Goal: Task Accomplishment & Management: Complete application form

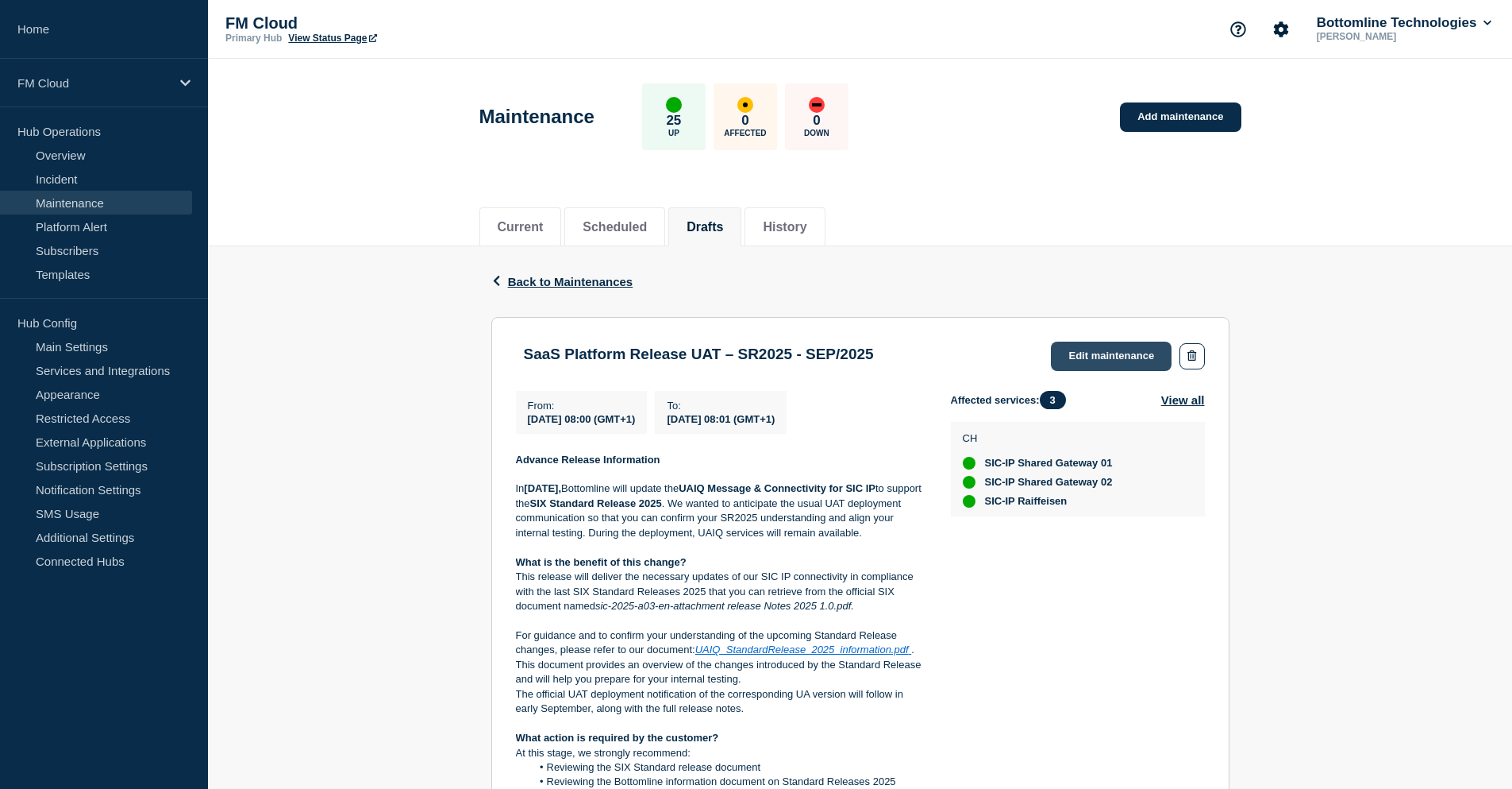
click at [1113, 354] on link "Edit maintenance" at bounding box center [1112, 356] width 121 height 29
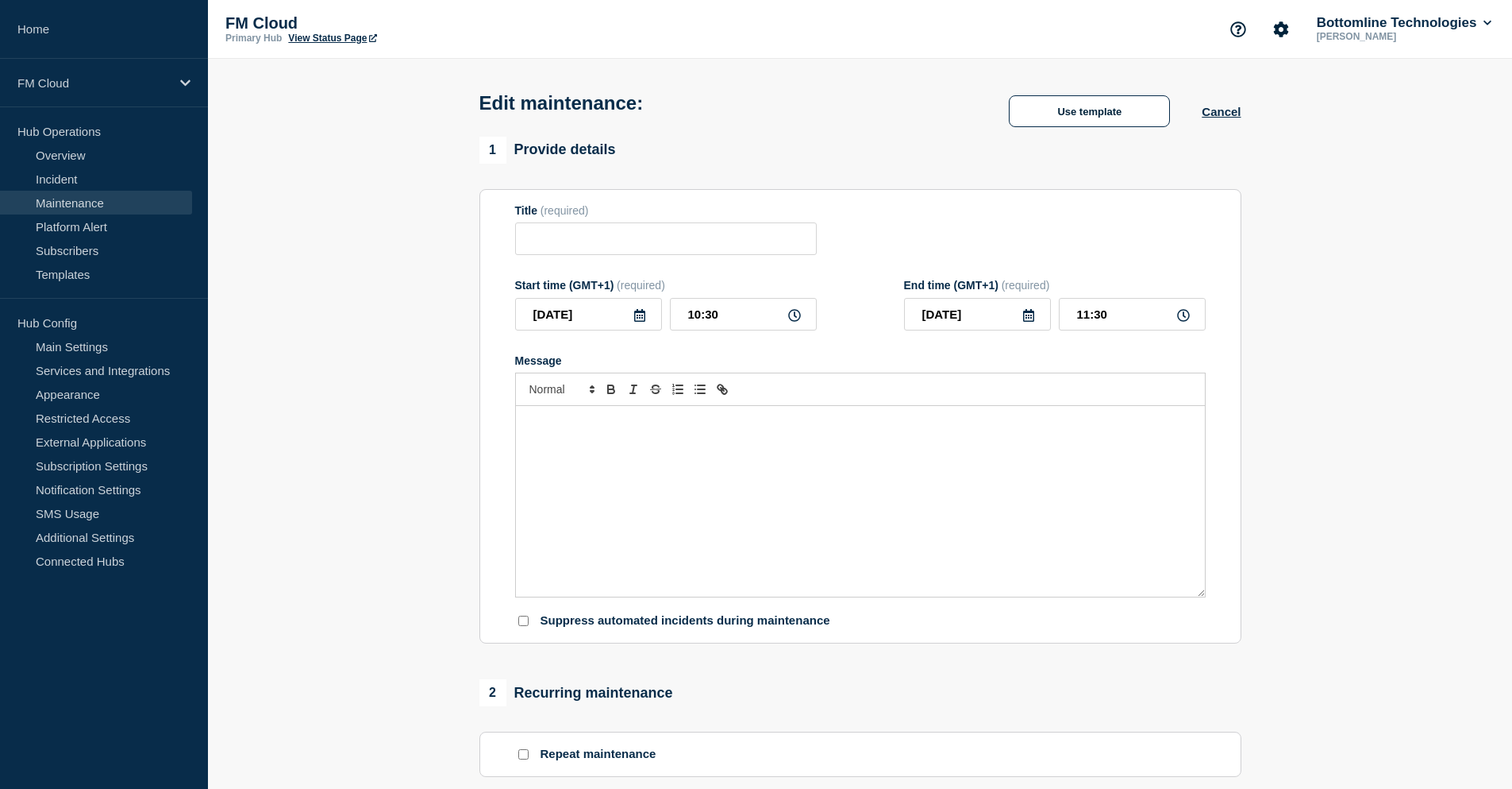
type input "SaaS Platform Release UAT – SR2025 - SEP/2025"
type input "2025-08-14"
type input "08:00"
type input "2025-08-14"
type input "08:01"
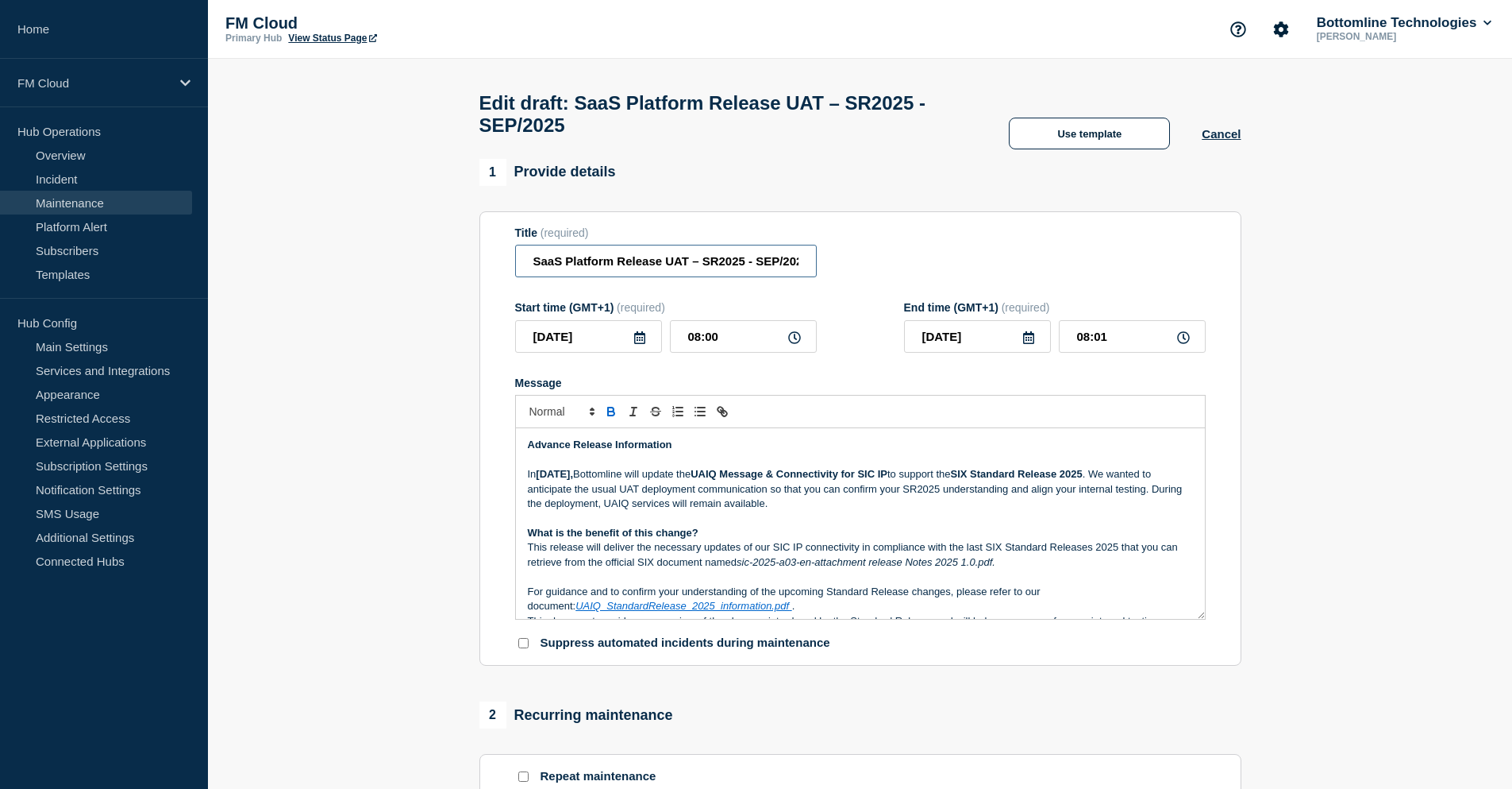
scroll to position [0, 11]
drag, startPoint x: 533, startPoint y: 266, endPoint x: 908, endPoint y: 256, distance: 375.1
click at [908, 256] on div "Title (required) SaaS Platform Release UAT – SR2025 - SEP/2025" at bounding box center [861, 252] width 691 height 52
paste input "UAIQ Message & Connectivity – SIC IP – UAT – Standards Release 2025 – Advanced …"
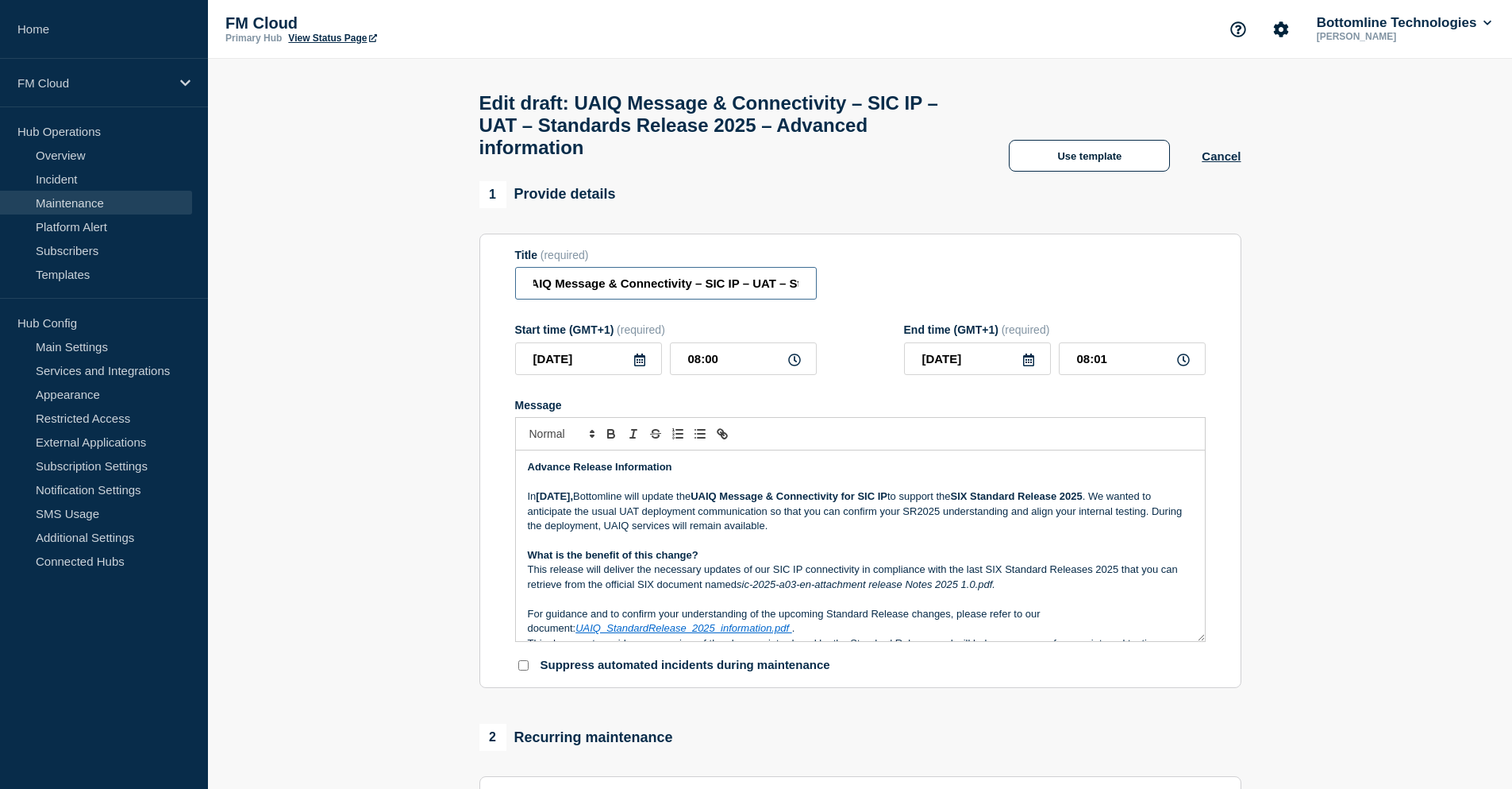
scroll to position [0, 277]
click at [737, 291] on input "UAIQ Message & Connectivity – SIC IP – UAT – Standards Release 2025 – Advanced …" at bounding box center [666, 282] width 302 height 32
drag, startPoint x: 703, startPoint y: 305, endPoint x: 503, endPoint y: 300, distance: 200.1
click at [503, 300] on section "Title (required) UAIQ Message & Connectivity – SIC IP – UAT – Standards Release…" at bounding box center [860, 461] width 762 height 455
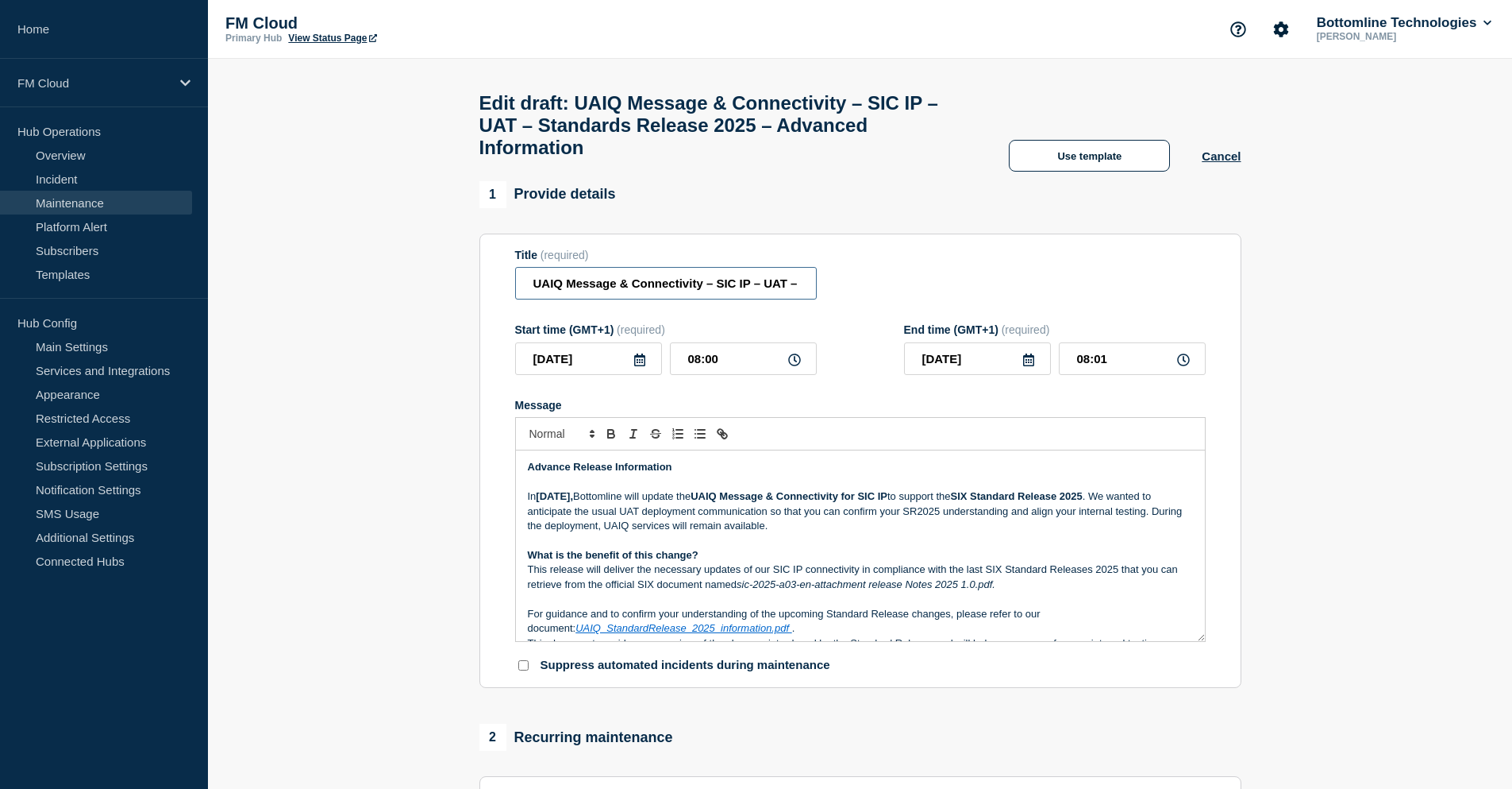
click at [559, 297] on input "UAIQ Message & Connectivity – SIC IP – UAT – Standards Release 2025 – Advanced …" at bounding box center [666, 282] width 302 height 32
drag, startPoint x: 562, startPoint y: 291, endPoint x: 513, endPoint y: 291, distance: 49.0
click at [513, 291] on section "Title (required) UAIQ Message & Connectivity – SIC IP – UAT – Standards Release…" at bounding box center [860, 461] width 762 height 455
type input "UAIQ Message & Connectivity – SIC IP – UAT – Standards Release 2025 – Advanced …"
click at [1074, 502] on strong "SIX Standard Release 2025" at bounding box center [1016, 496] width 132 height 12
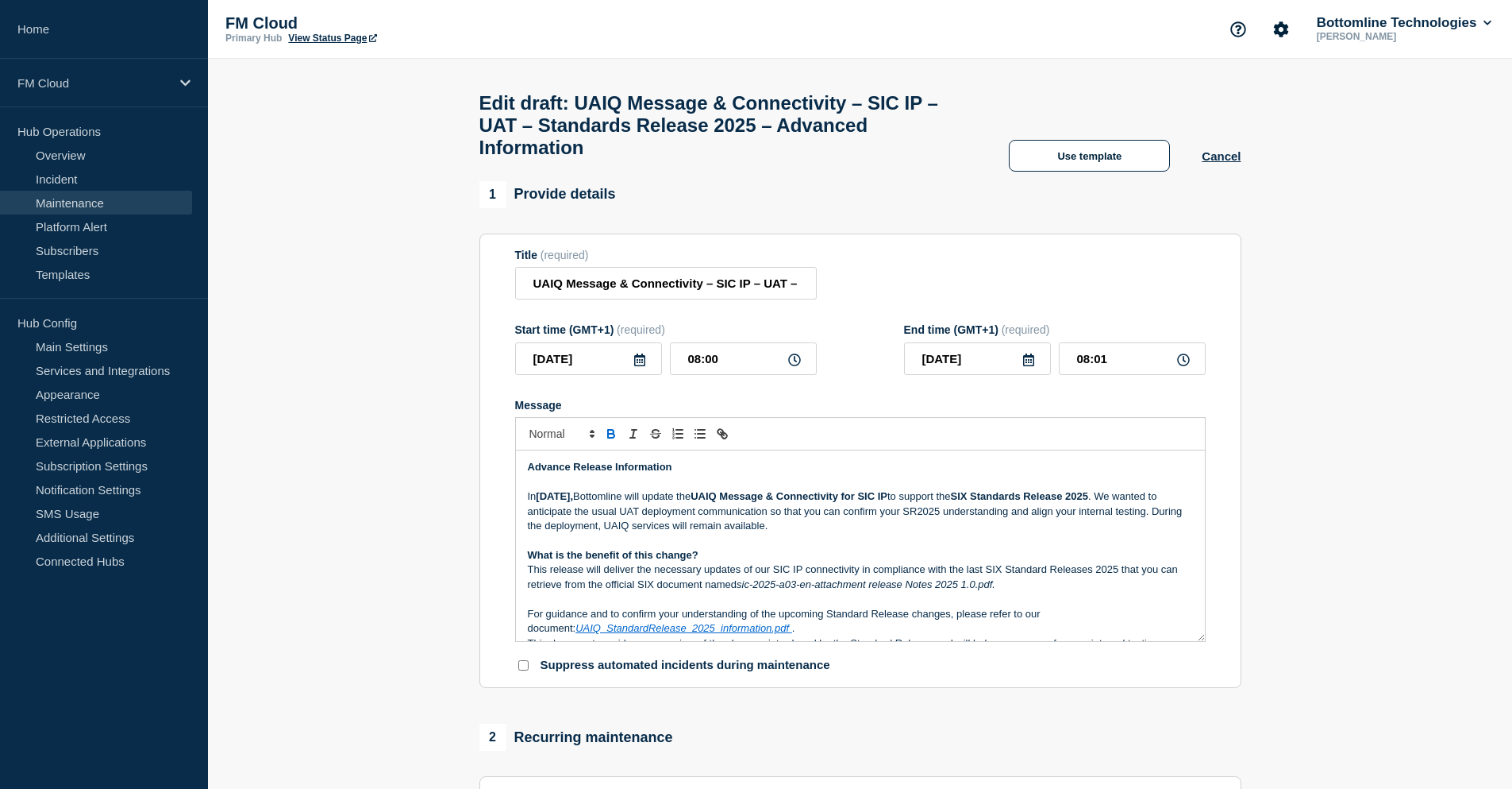
click at [966, 521] on p "In September 2025, Bottomline will update the UAIQ Message & Connectivity for S…" at bounding box center [861, 511] width 666 height 44
click at [1155, 506] on p "In September 2025, Bottomline will update the UAIQ Message & Connectivity for S…" at bounding box center [861, 511] width 666 height 44
click at [927, 529] on p "We wanted to anticipate the usual UAT deployment communication so that you can …" at bounding box center [861, 519] width 666 height 29
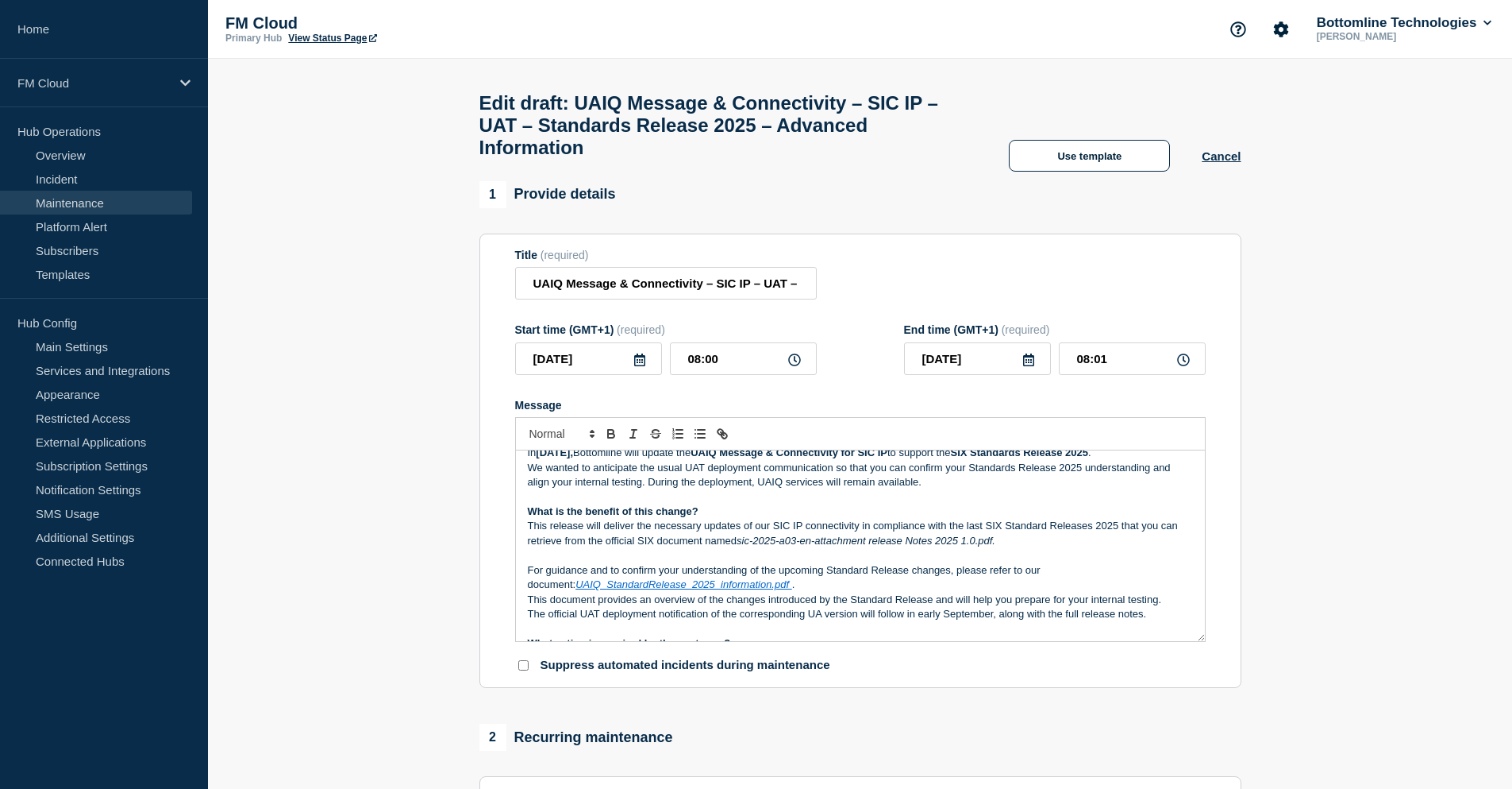
scroll to position [79, 0]
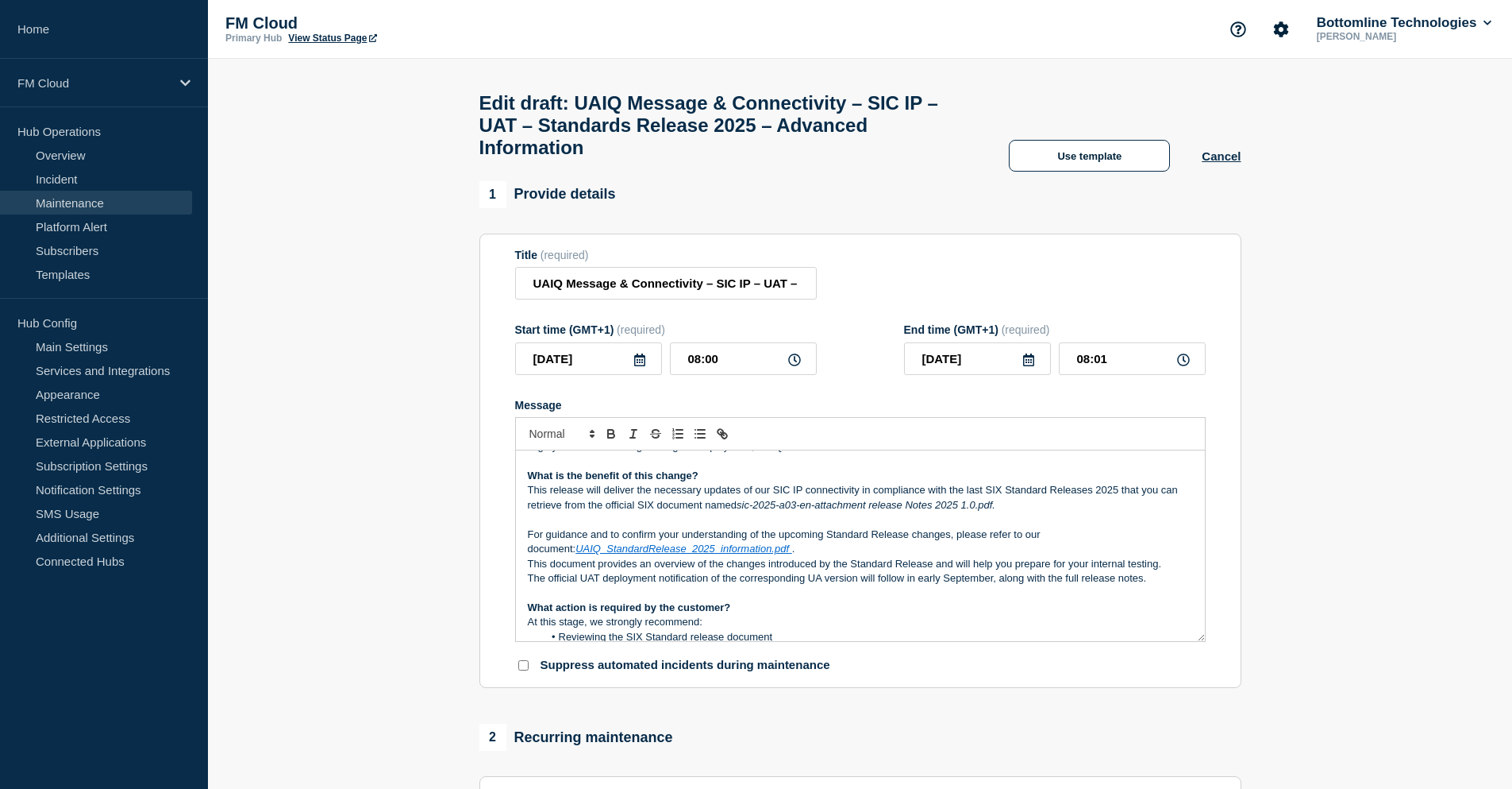
click at [1045, 500] on p "This release will deliver the necessary updates of our SIC IP connectivity in c…" at bounding box center [861, 498] width 666 height 29
click at [868, 547] on p "For guidance and to confirm your understanding of the upcoming Standard Release…" at bounding box center [861, 542] width 666 height 29
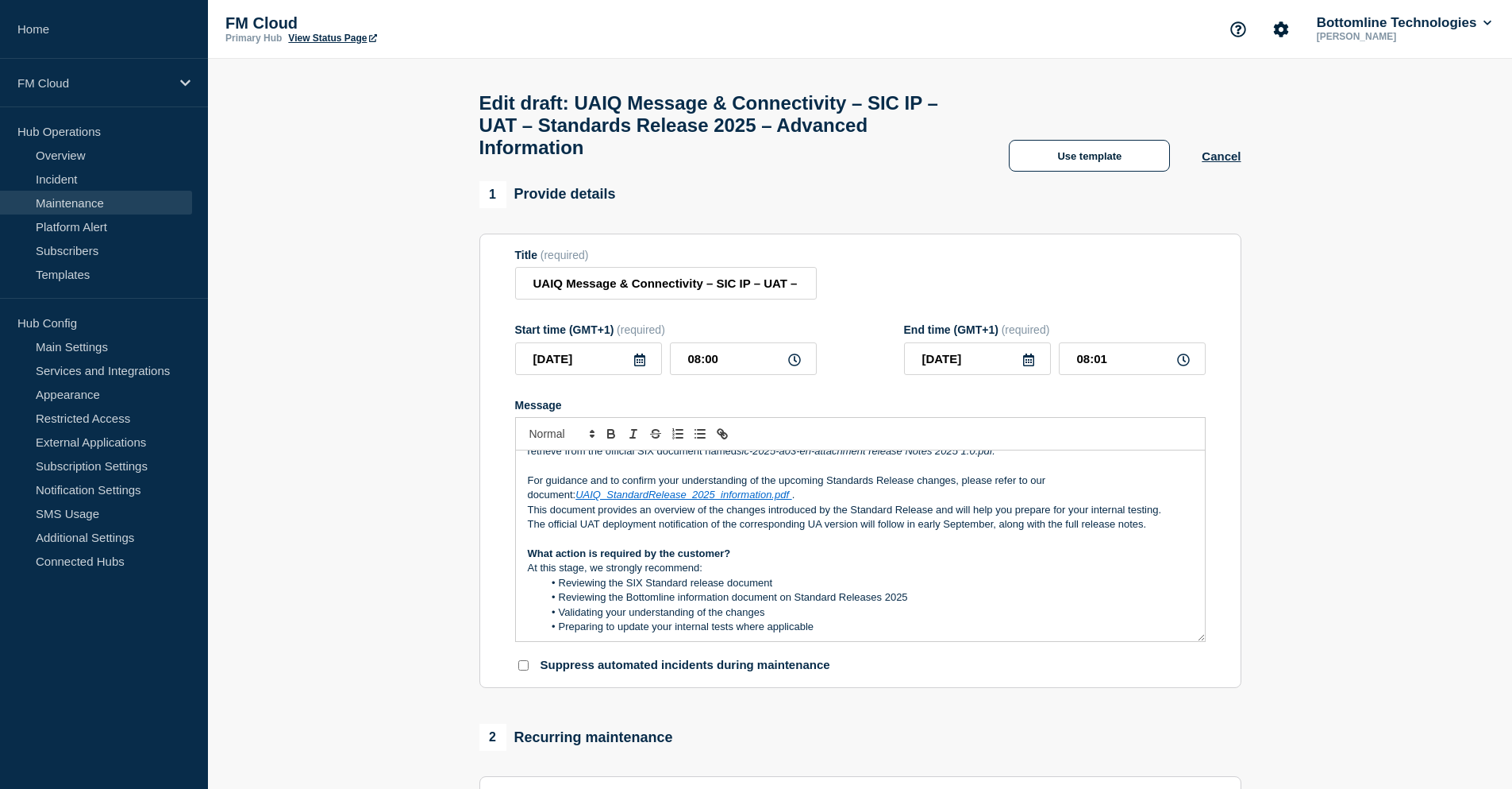
scroll to position [159, 0]
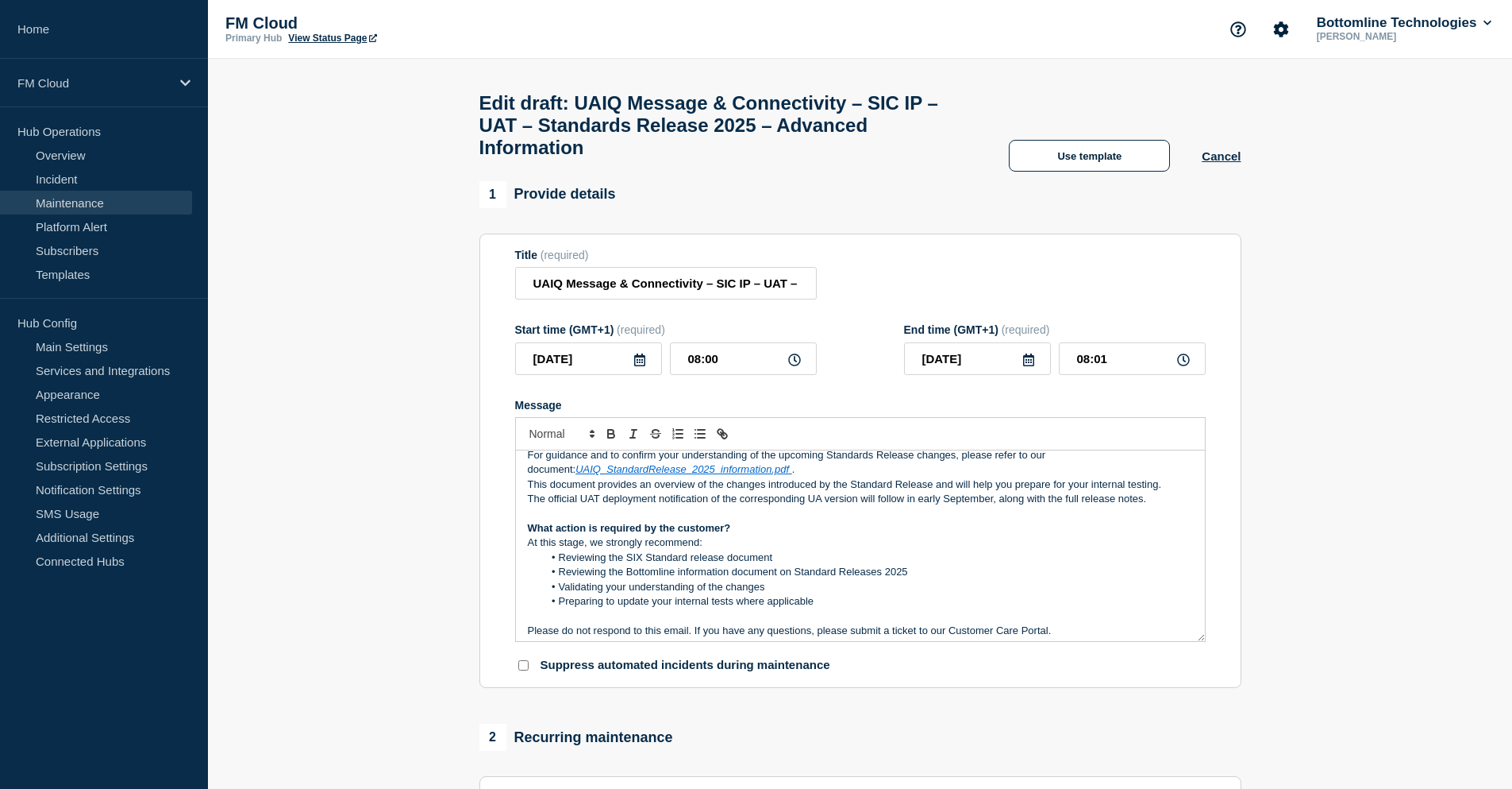
click at [891, 491] on p "This document provides an overview of the changes introduced by the Standard Re…" at bounding box center [861, 484] width 666 height 15
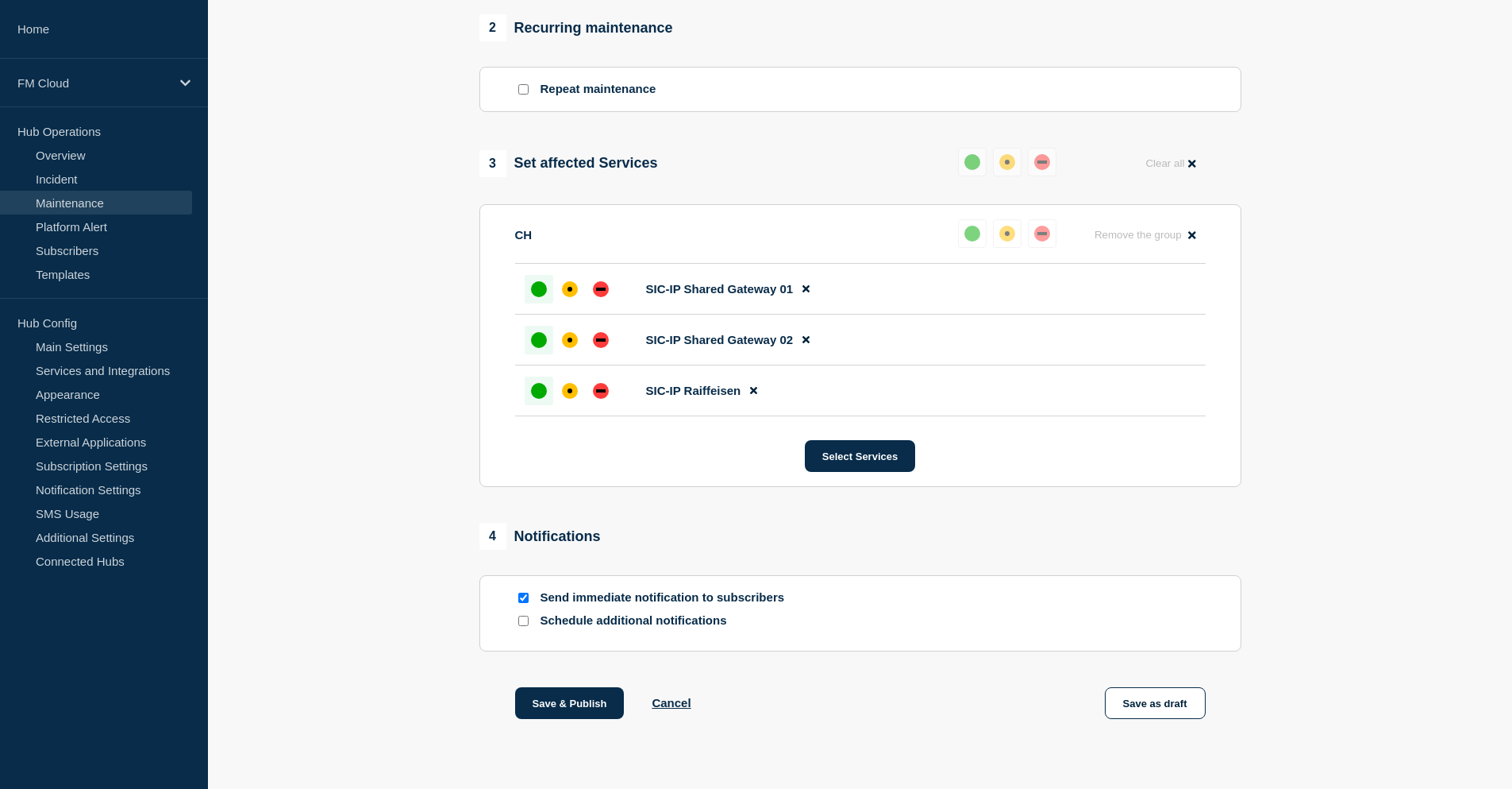
scroll to position [715, 0]
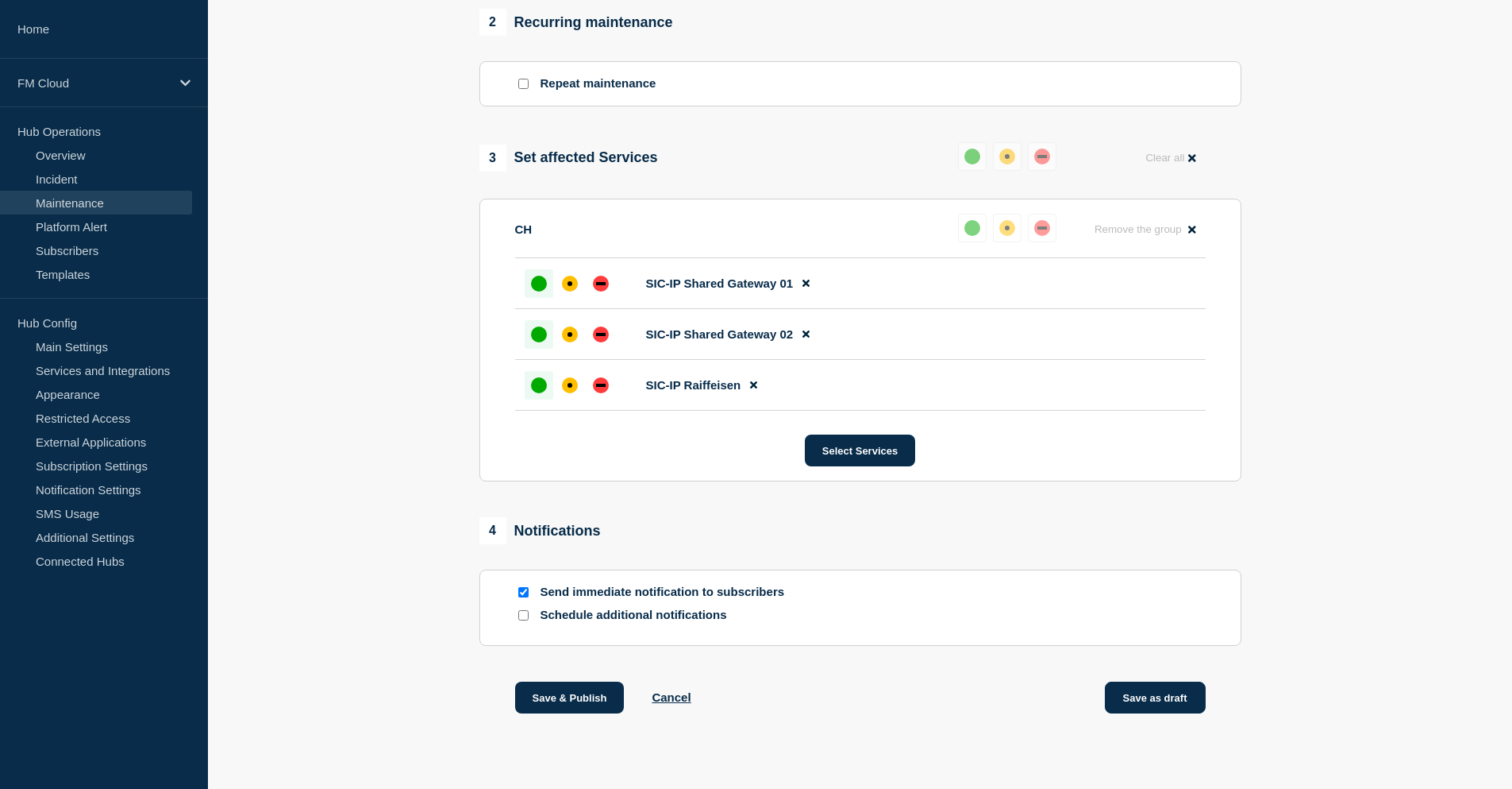
click at [1171, 713] on button "Save as draft" at bounding box center [1155, 697] width 101 height 32
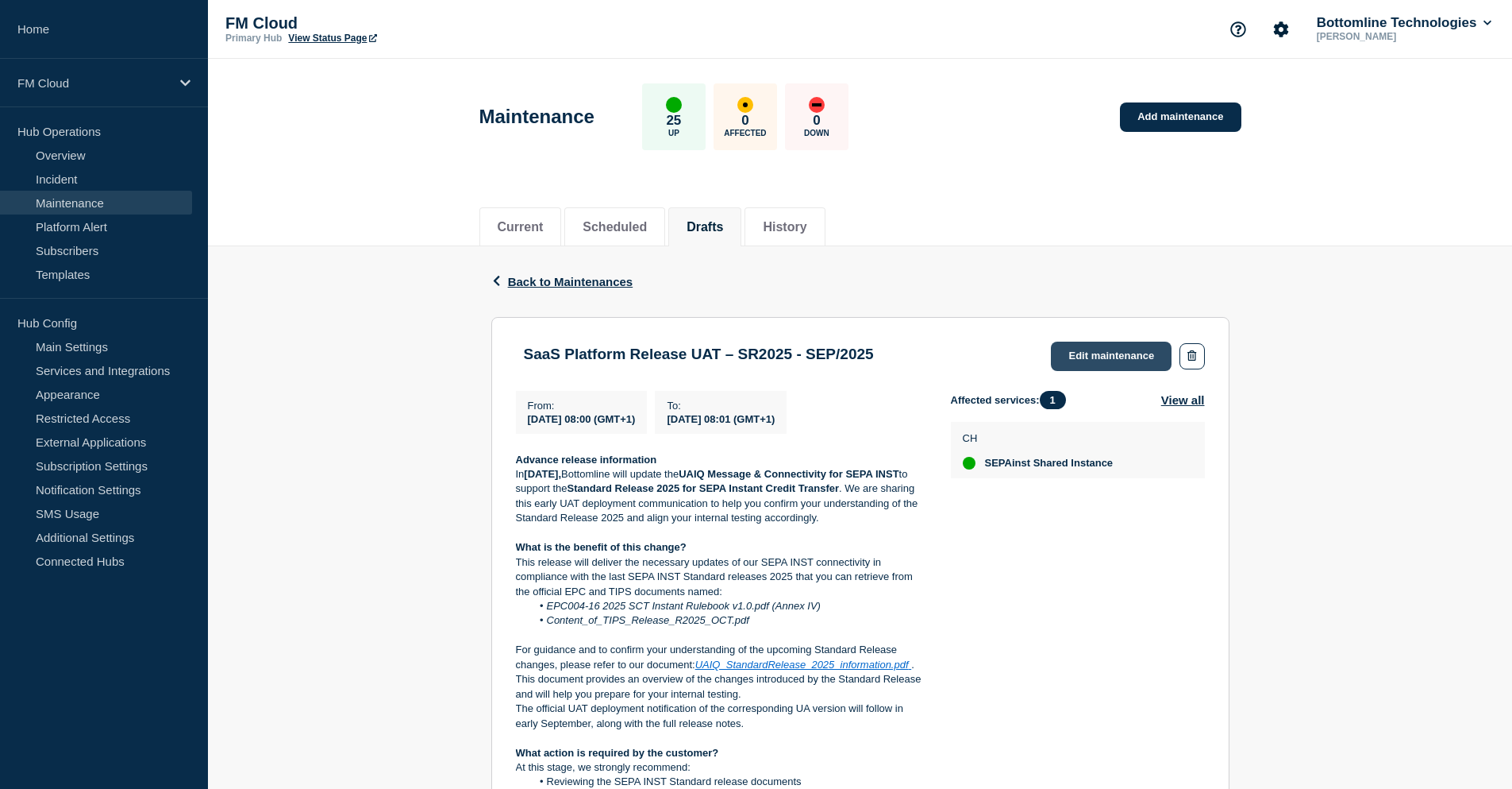
click at [1077, 351] on link "Edit maintenance" at bounding box center [1112, 356] width 121 height 29
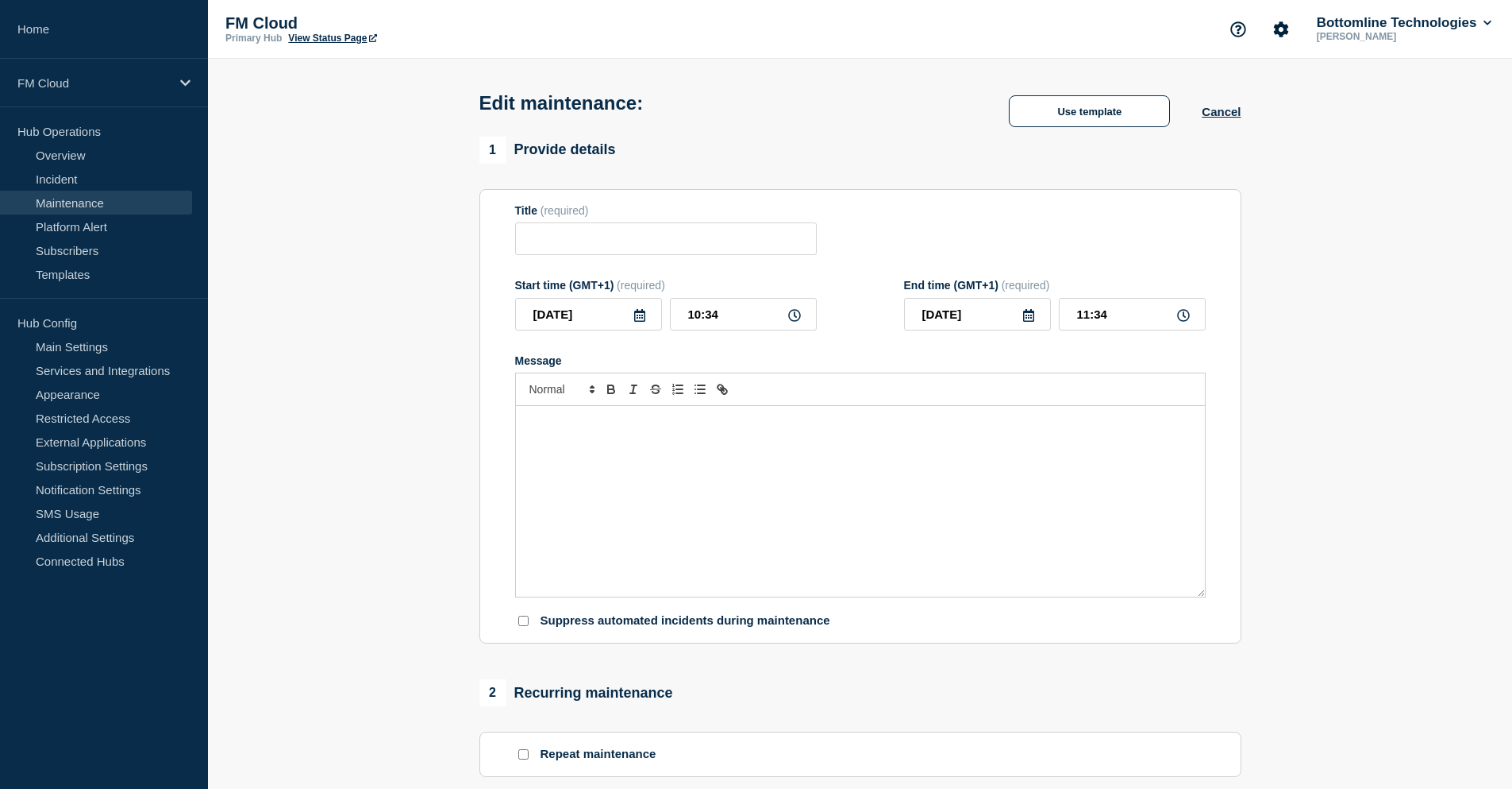
type input "SaaS Platform Release UAT – SR2025 - SEP/2025"
type input "2025-08-14"
type input "08:00"
type input "2025-08-14"
type input "08:01"
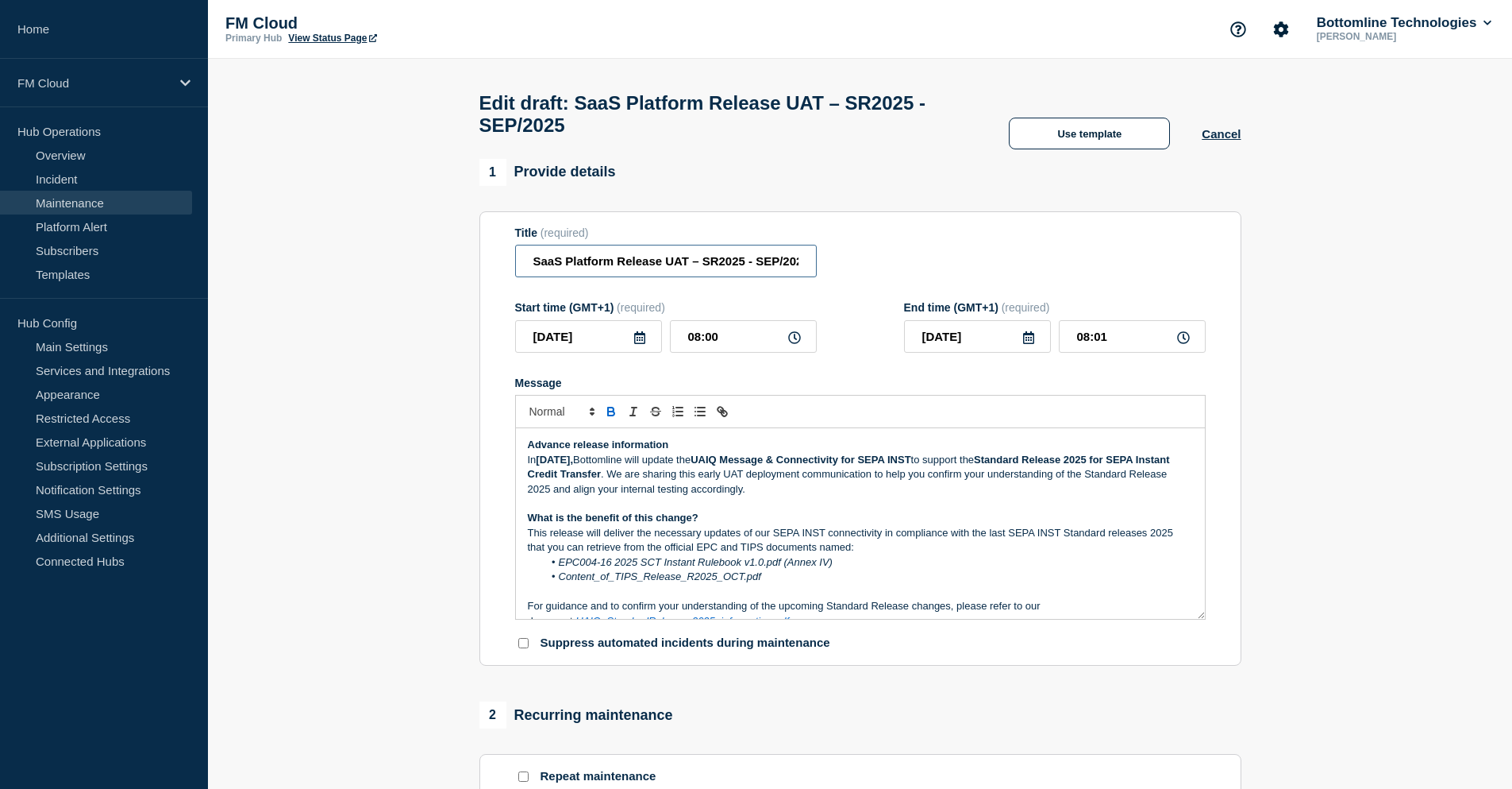
scroll to position [0, 11]
drag, startPoint x: 534, startPoint y: 269, endPoint x: 930, endPoint y: 258, distance: 396.2
click at [930, 258] on div "Title (required) SaaS Platform Release UAT – SR2025 - SEP/2025" at bounding box center [861, 252] width 691 height 52
paste input "UAIQ Message & Connectivity – SEPAinst – UAT – Standards Release 2025 – Advance…"
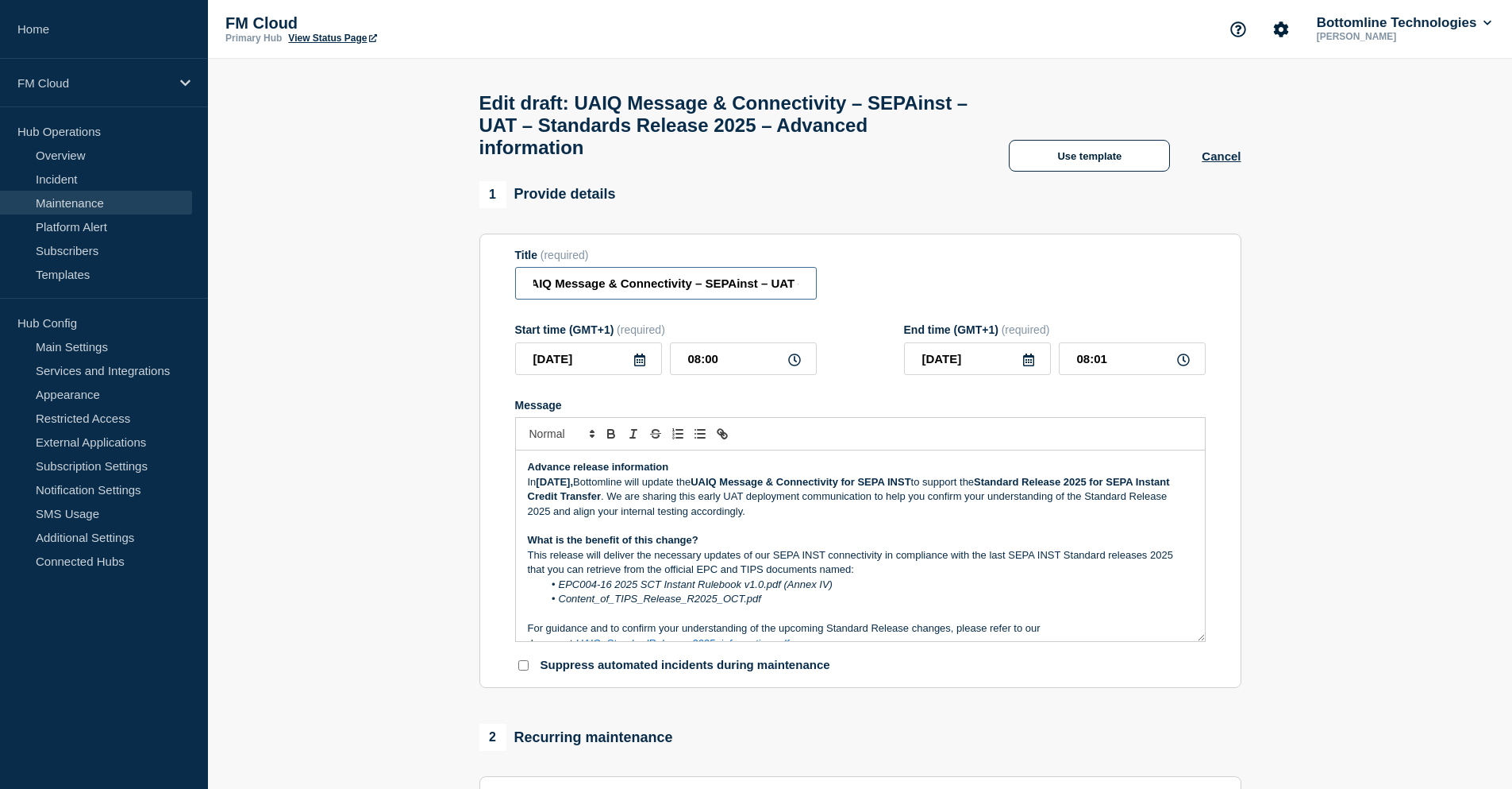
scroll to position [0, 296]
click at [737, 291] on input "UAIQ Message & Connectivity – SEPAinst – UAT – Standards Release 2025 – Advance…" at bounding box center [666, 282] width 302 height 32
drag, startPoint x: 576, startPoint y: 298, endPoint x: 526, endPoint y: 296, distance: 50.0
click at [526, 296] on input "UAIQ Message & Connectivity – SEPAinst – UAT – Standards Release 2025 – Advance…" at bounding box center [666, 282] width 302 height 32
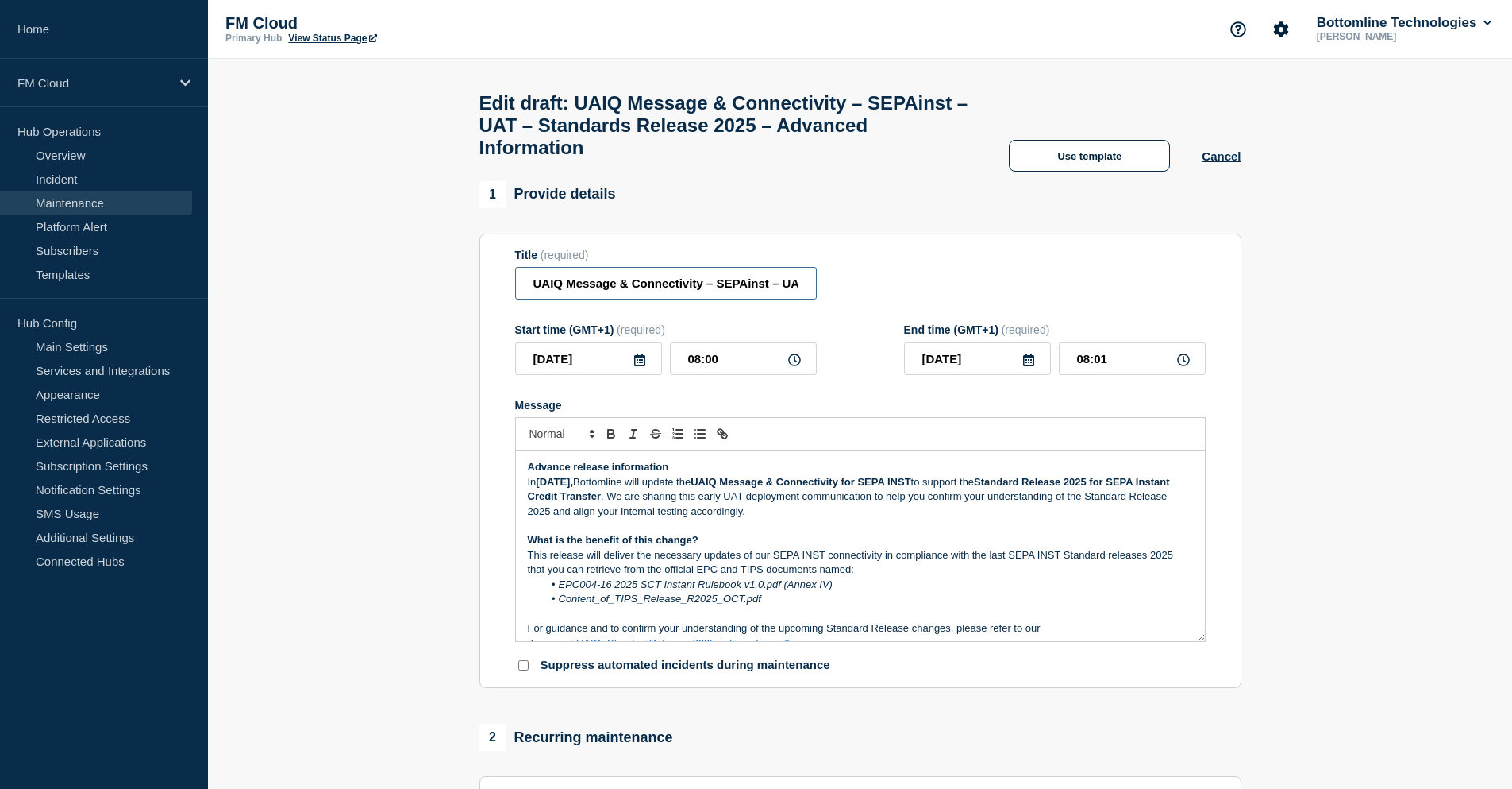
click at [635, 298] on input "UAIQ Message & Connectivity – SEPAinst – UAT – Standards Release 2025 – Advance…" at bounding box center [666, 282] width 302 height 32
click at [746, 293] on input "UAIQ Message & Connectivity – SEPAinst – UAT – Standards Release 2025 – Advance…" at bounding box center [666, 282] width 302 height 32
type input "UAIQ Message & Connectivity – SEPA Inst – UAT – Standards Release 2025 – Advanc…"
click at [965, 491] on p "In September 2025, Bottomline will update the UAIQ Message & Connectivity for S…" at bounding box center [861, 496] width 666 height 44
click at [1072, 495] on strong "Standard Release 2025 for SEPA Instant Credit Transfer" at bounding box center [848, 488] width 640 height 26
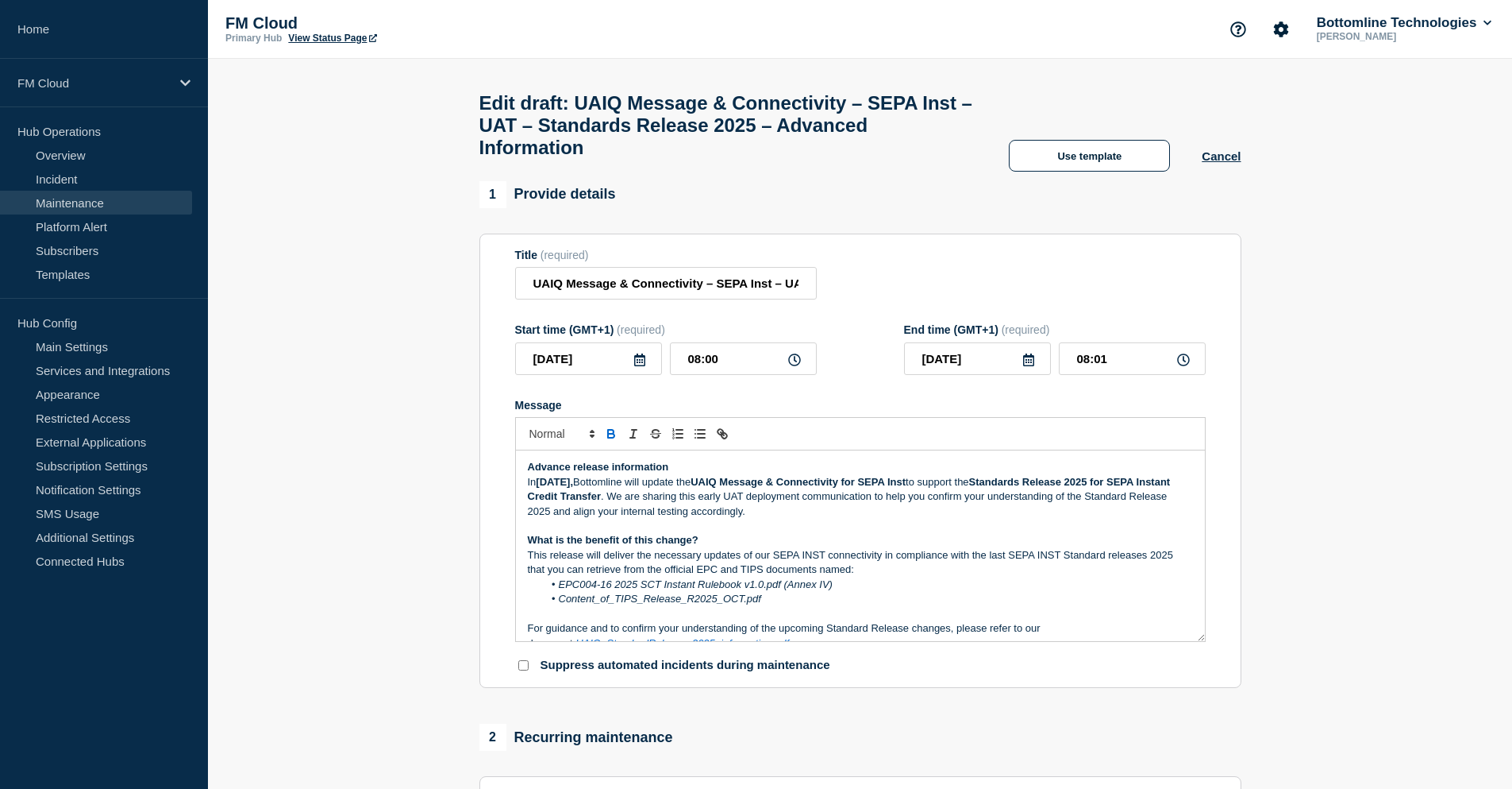
click at [567, 519] on p "In September 2025, Bottomline will update the UAIQ Message & Connectivity for S…" at bounding box center [861, 496] width 666 height 44
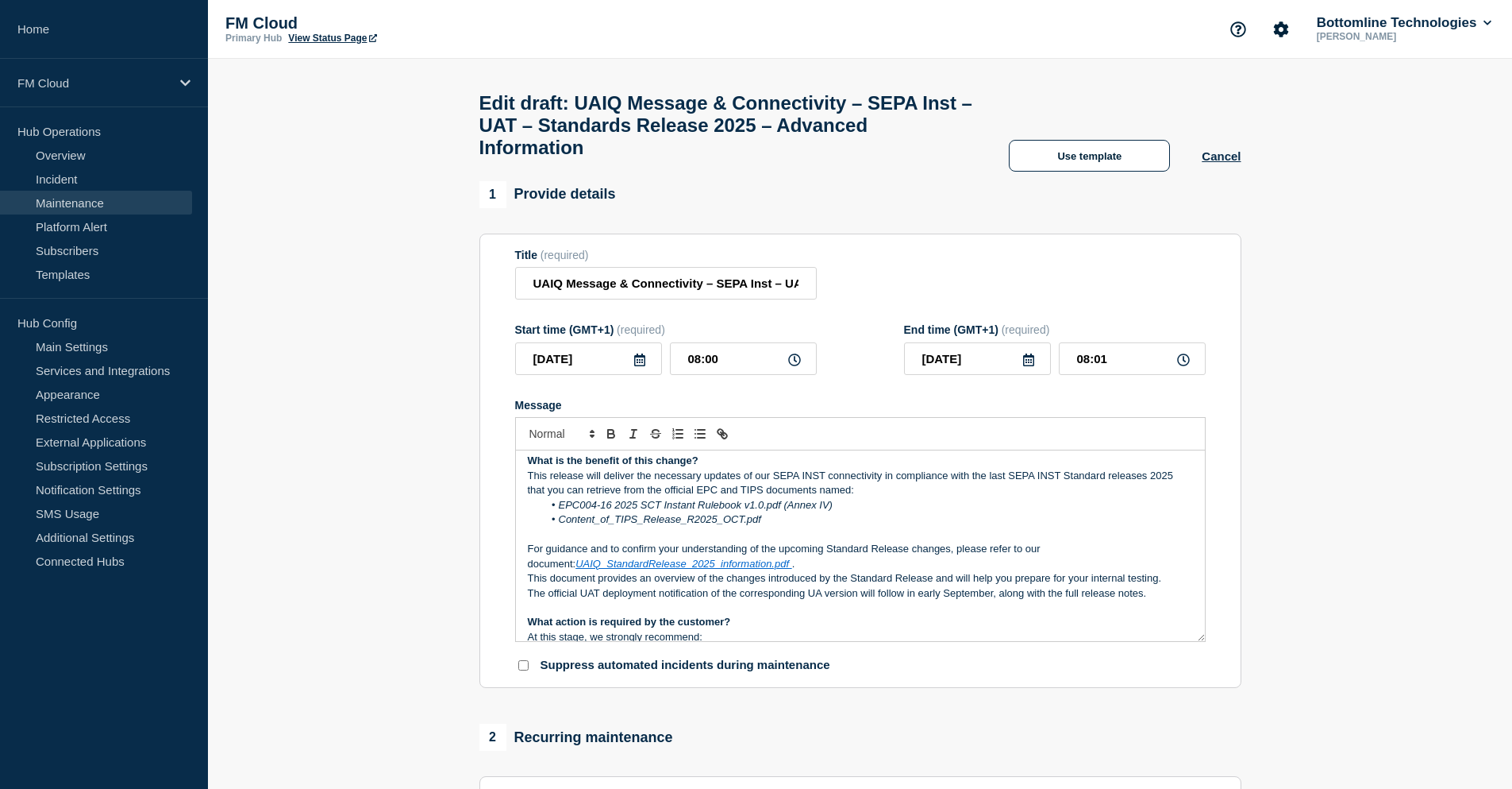
click at [816, 482] on p "This release will deliver the necessary updates of our SEPA INST connectivity i…" at bounding box center [861, 483] width 666 height 29
drag, startPoint x: 1052, startPoint y: 487, endPoint x: 1035, endPoint y: 489, distance: 17.1
click at [1035, 489] on p "This release will deliver the necessary updates of our SEPA Inst connectivity i…" at bounding box center [861, 483] width 666 height 29
click at [1091, 483] on p "This release will deliver the necessary updates of our SEPA Inst connectivity i…" at bounding box center [861, 483] width 666 height 29
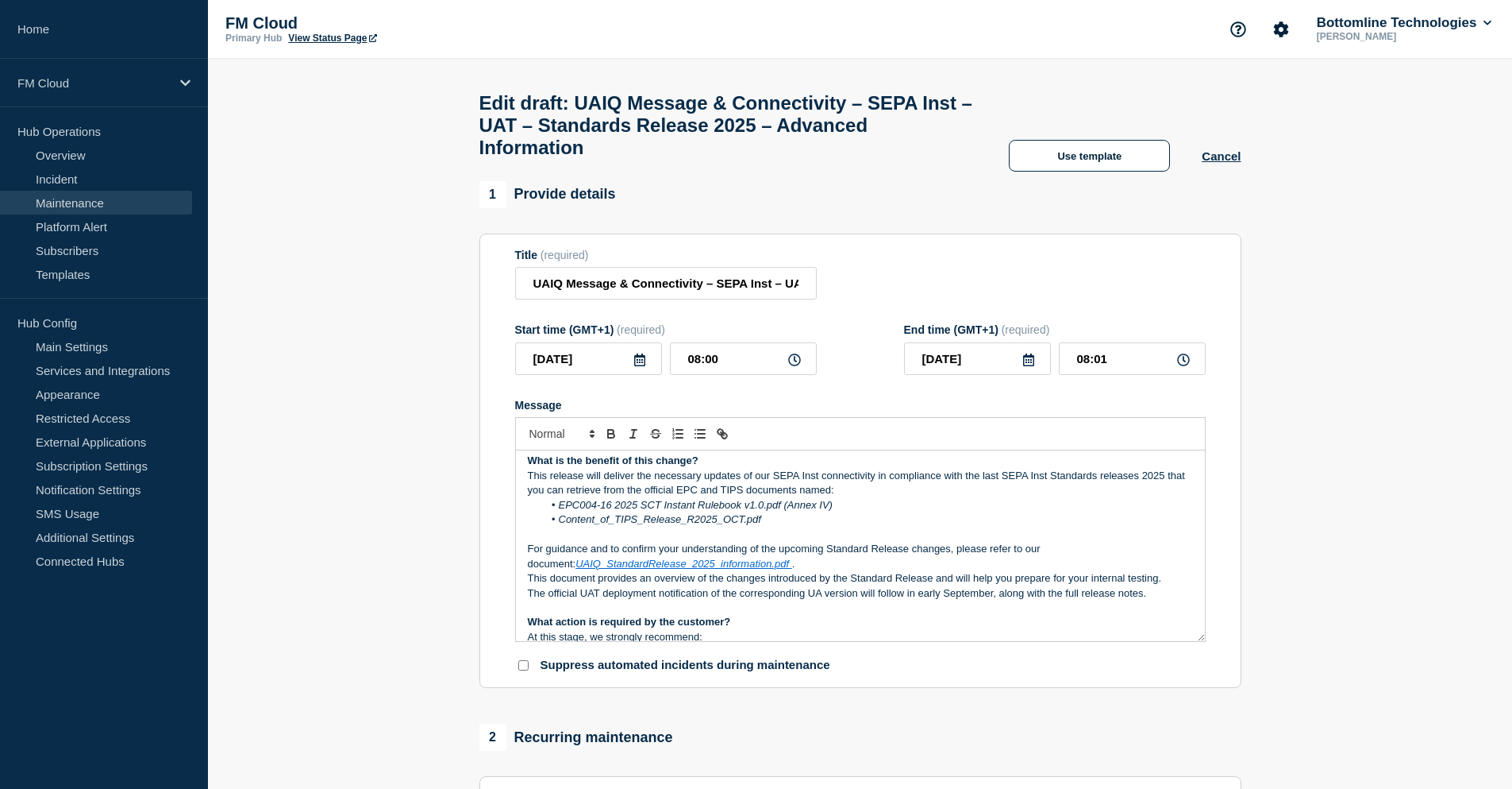
click at [866, 559] on p "For guidance and to confirm your understanding of the upcoming Standard Release…" at bounding box center [861, 557] width 666 height 29
click at [889, 585] on p "This document provides an overview of the changes introduced by the Standard Re…" at bounding box center [861, 578] width 666 height 15
click at [894, 585] on p "This document provides an overview of the changes introduced by the Standard Re…" at bounding box center [861, 578] width 666 height 15
click at [893, 585] on p "This document provides an overview of the changes introduced by the Standard Re…" at bounding box center [861, 578] width 666 height 15
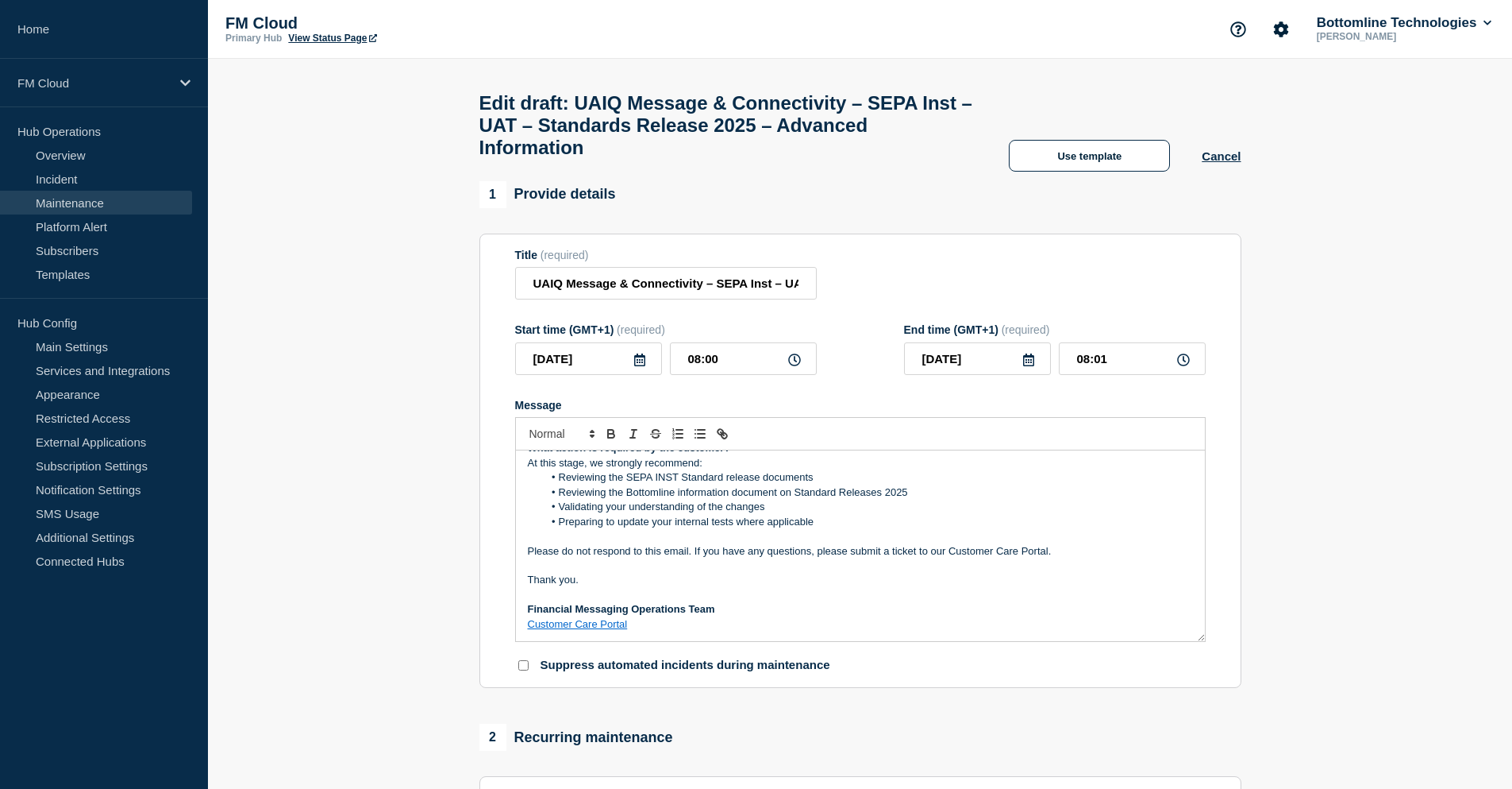
scroll to position [174, 0]
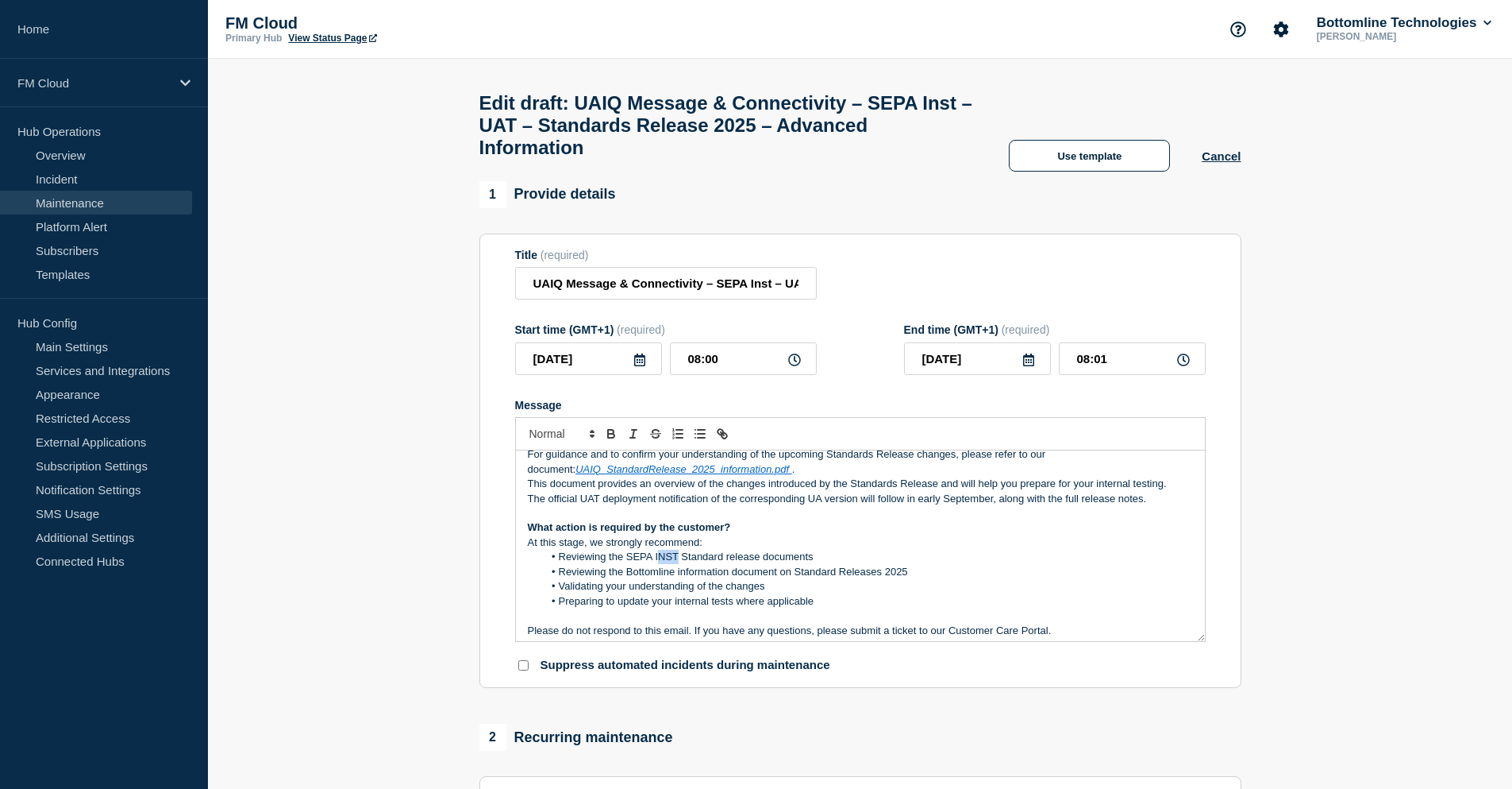
drag, startPoint x: 676, startPoint y: 565, endPoint x: 658, endPoint y: 567, distance: 18.1
click at [658, 563] on li "Reviewing the SEPA INST Standard release documents" at bounding box center [868, 557] width 650 height 15
click at [716, 563] on li "Reviewing the SEPA Inst Standard release documents" at bounding box center [868, 557] width 650 height 15
click at [835, 579] on li "Reviewing the Bottomline information document on Standard Releases 2025" at bounding box center [868, 571] width 650 height 15
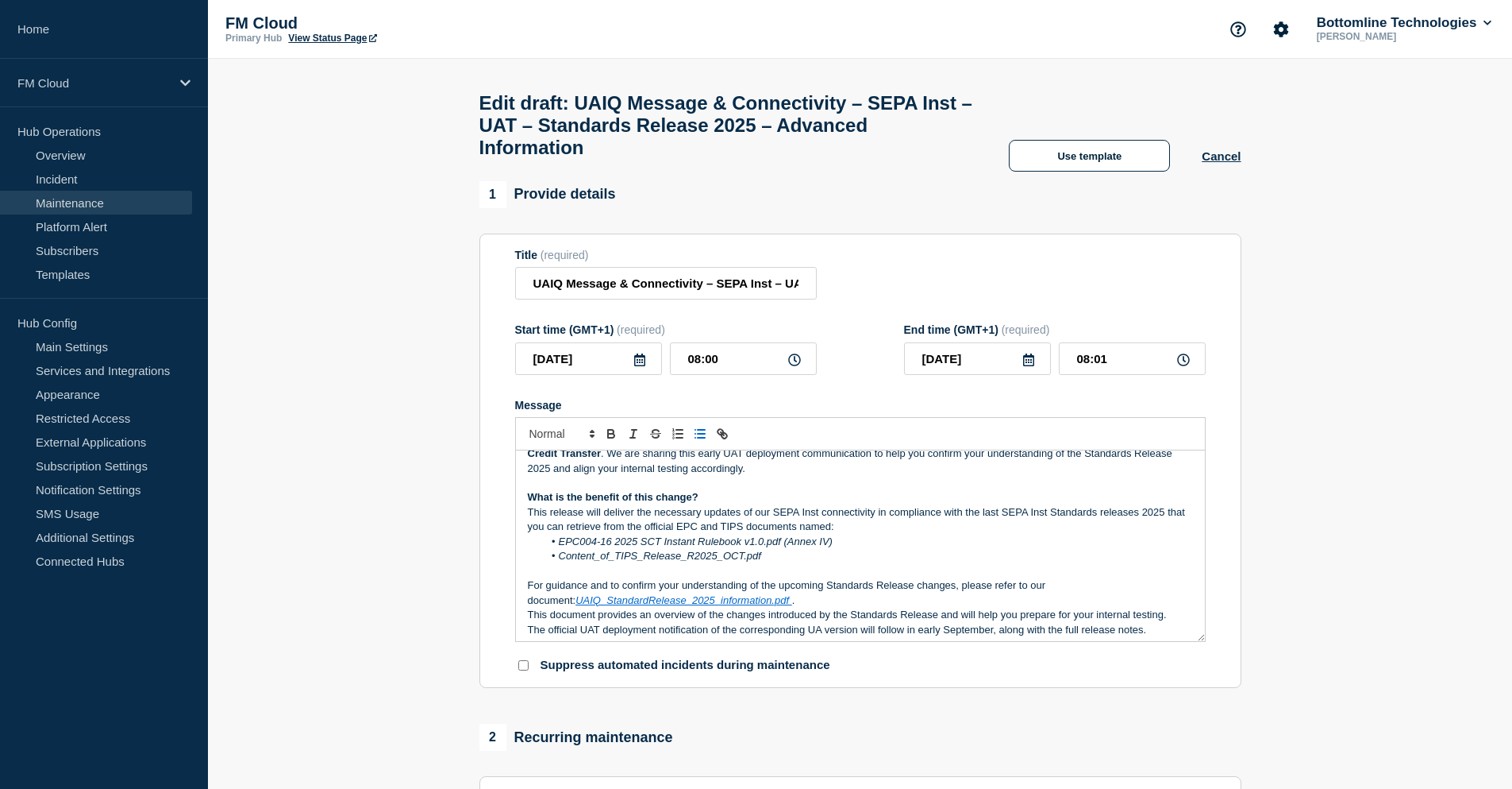
scroll to position [15, 0]
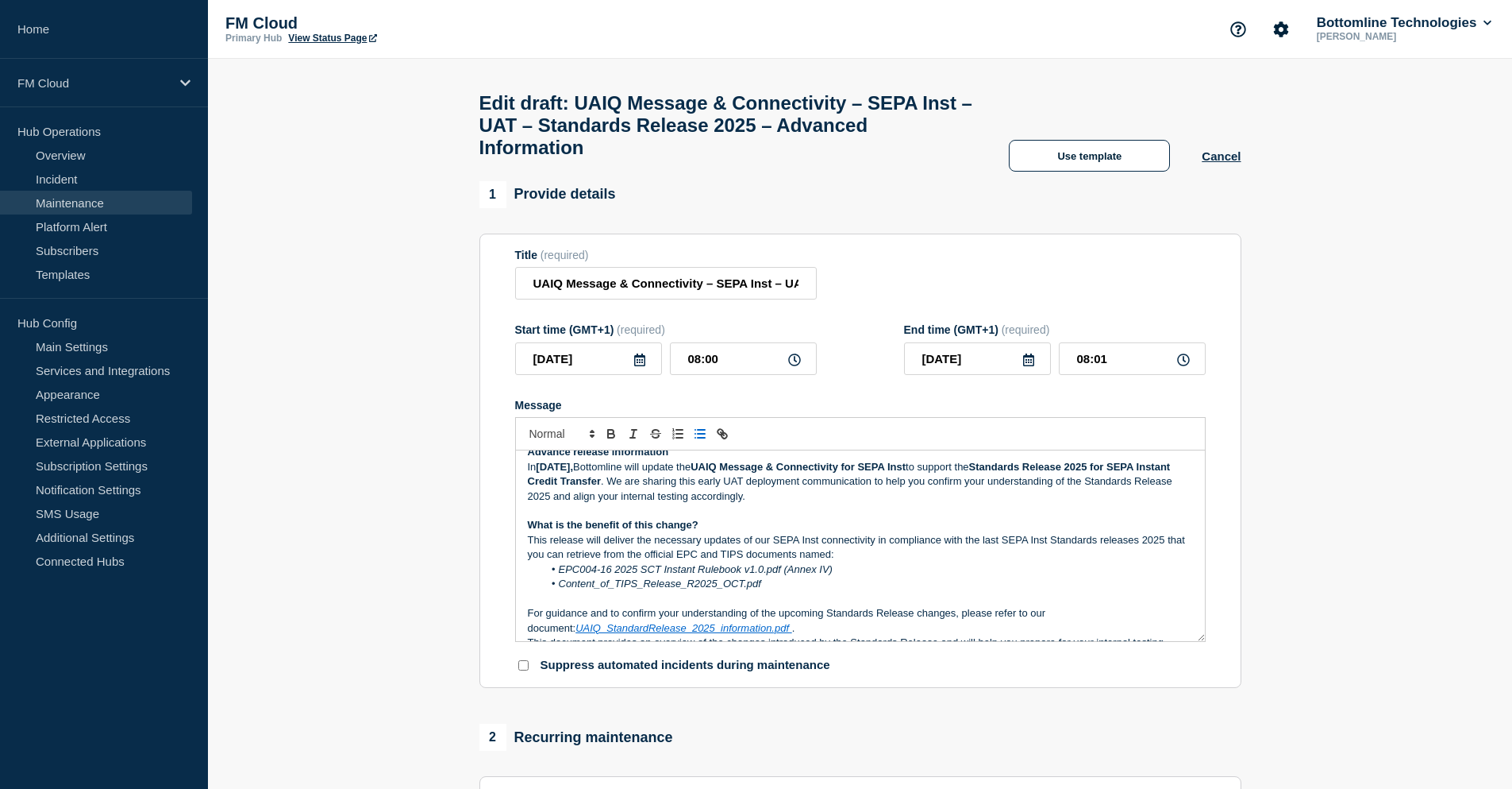
click at [840, 518] on p "Message" at bounding box center [861, 511] width 666 height 15
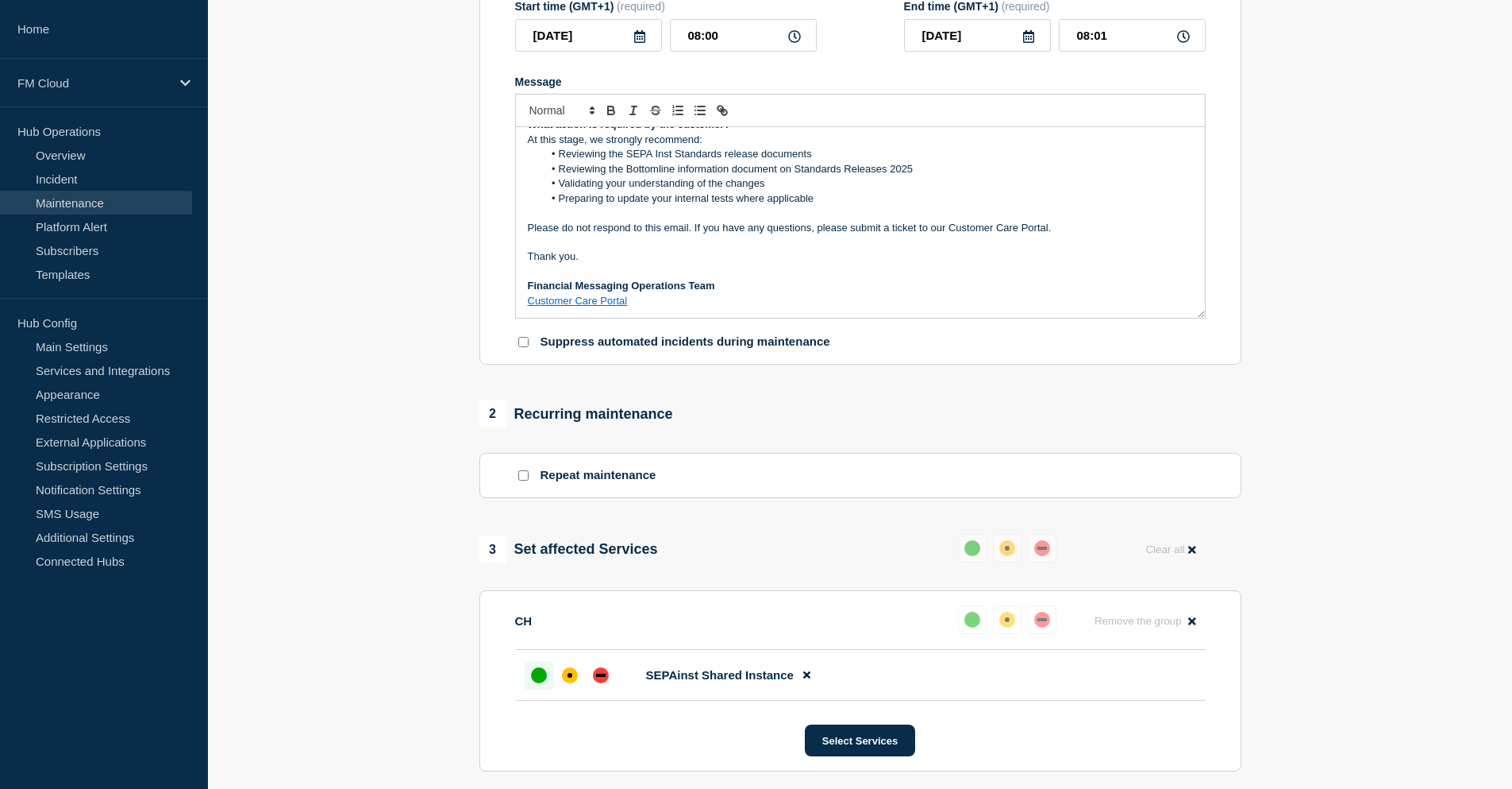
scroll to position [653, 0]
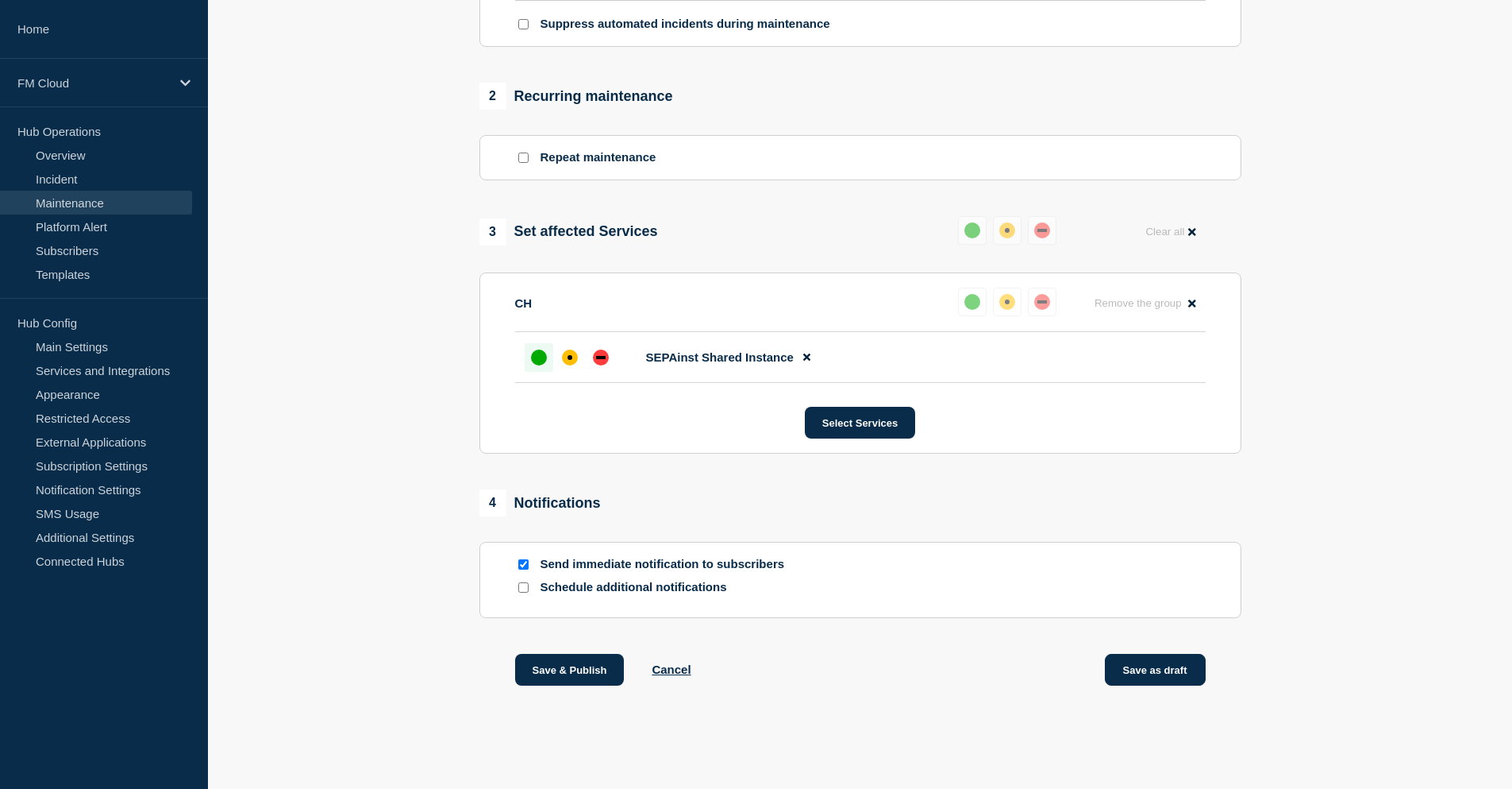
click at [1167, 679] on button "Save as draft" at bounding box center [1155, 669] width 101 height 32
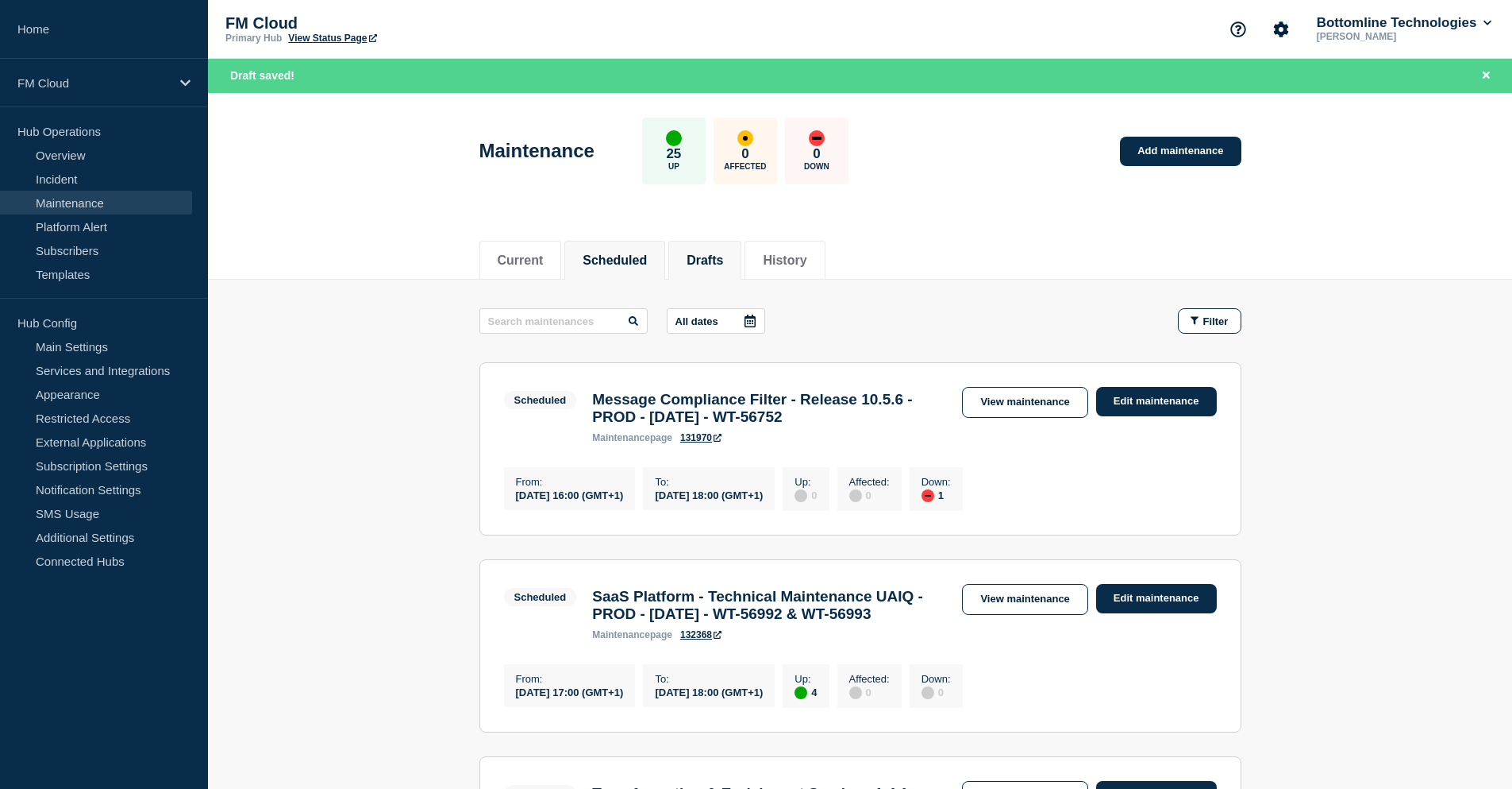
click at [723, 253] on button "Drafts" at bounding box center [705, 260] width 36 height 15
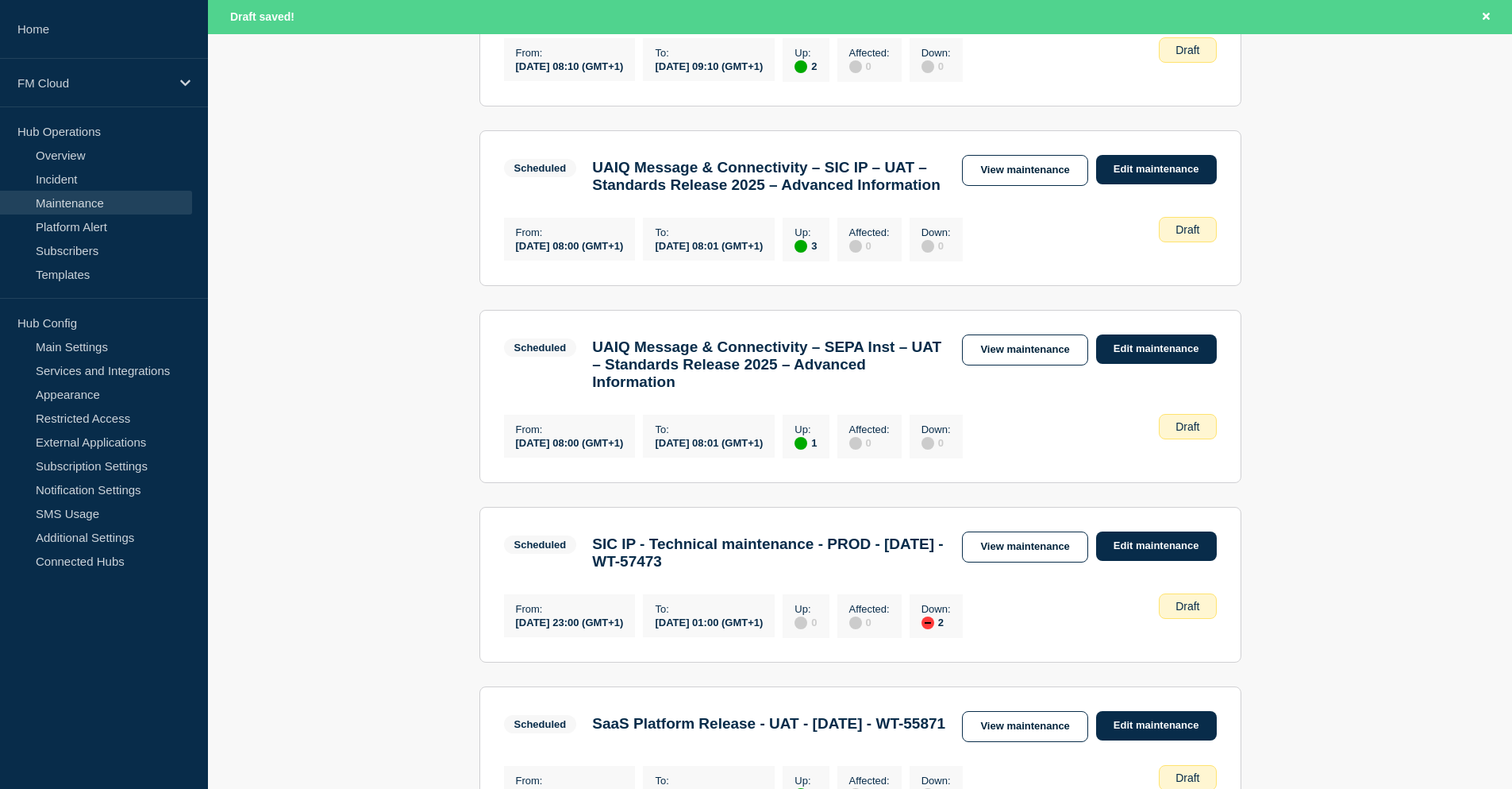
scroll to position [556, 0]
